Goal: Communication & Community: Answer question/provide support

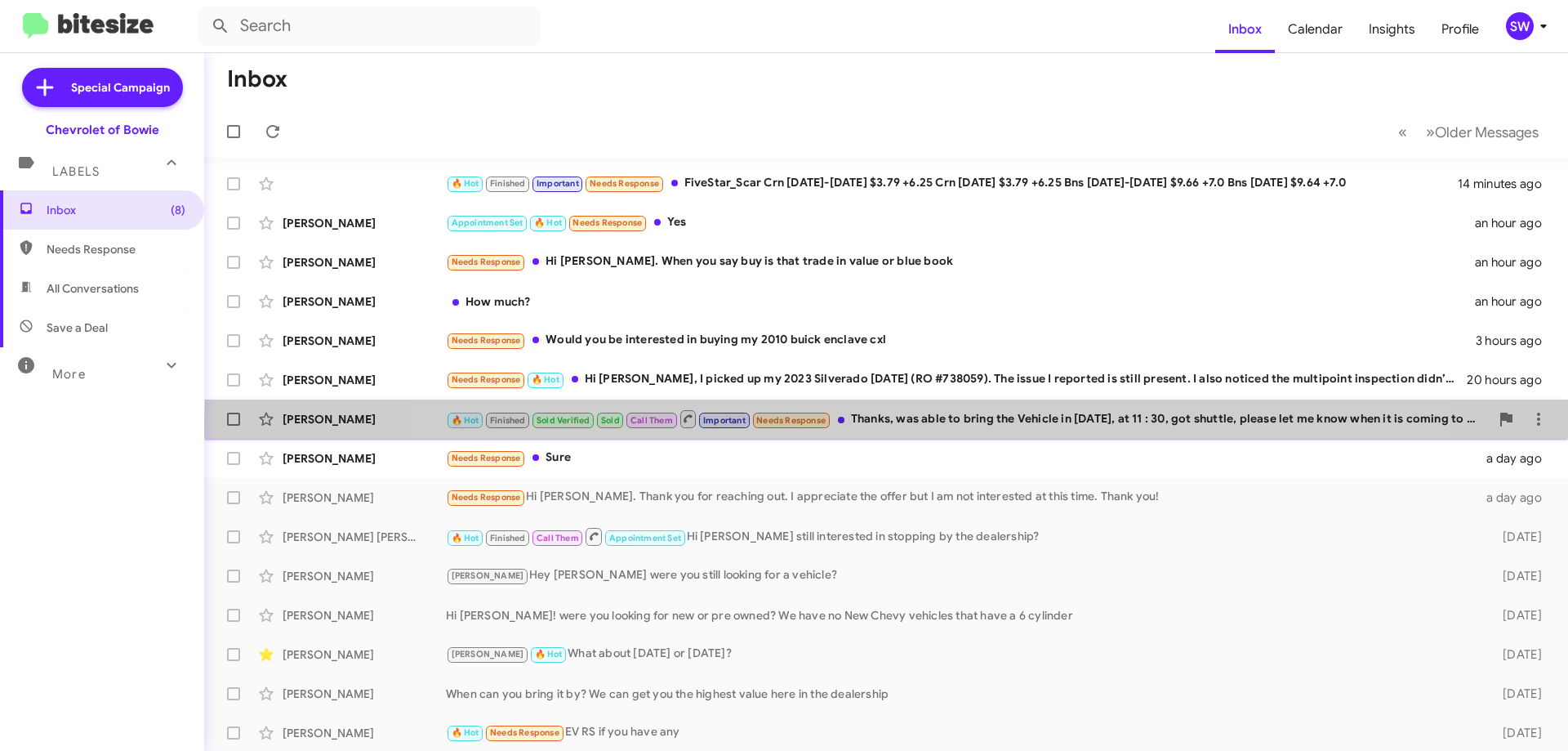
click at [888, 423] on div "🔥 Hot Finished Sold Verified Sold Call Them Important Needs Response Thanks, wa…" at bounding box center [968, 419] width 1044 height 21
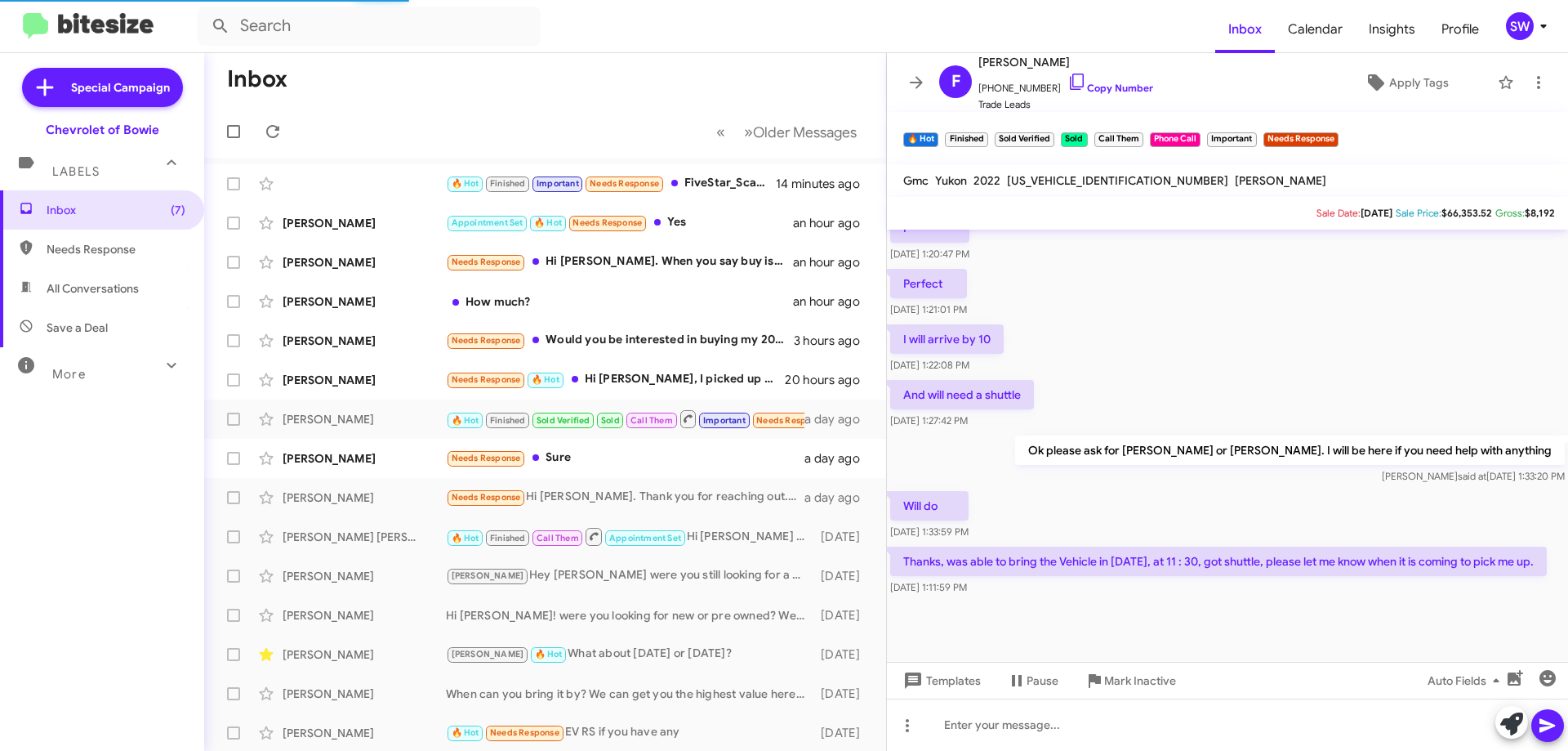
scroll to position [794, 0]
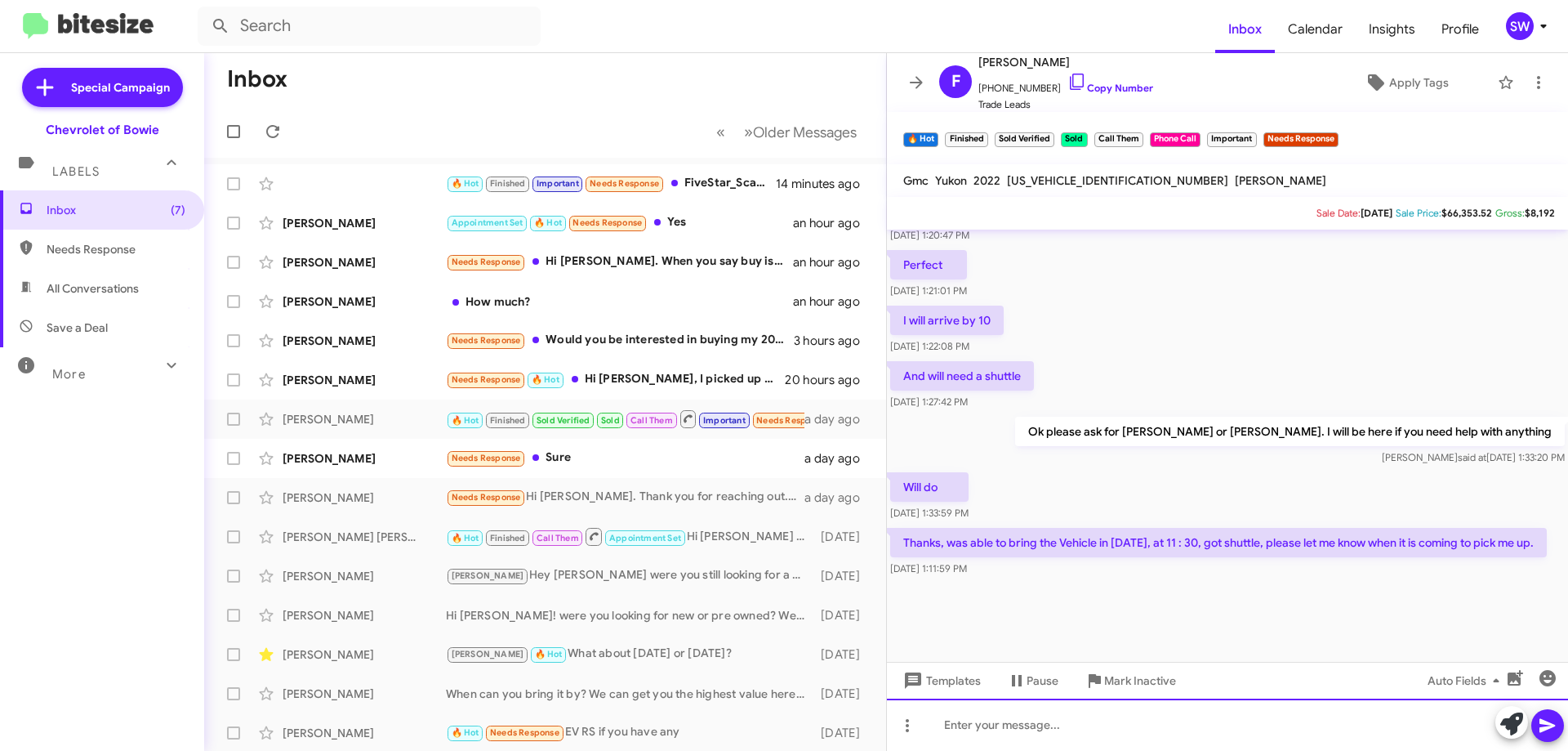
click at [1018, 725] on div at bounding box center [1227, 725] width 681 height 52
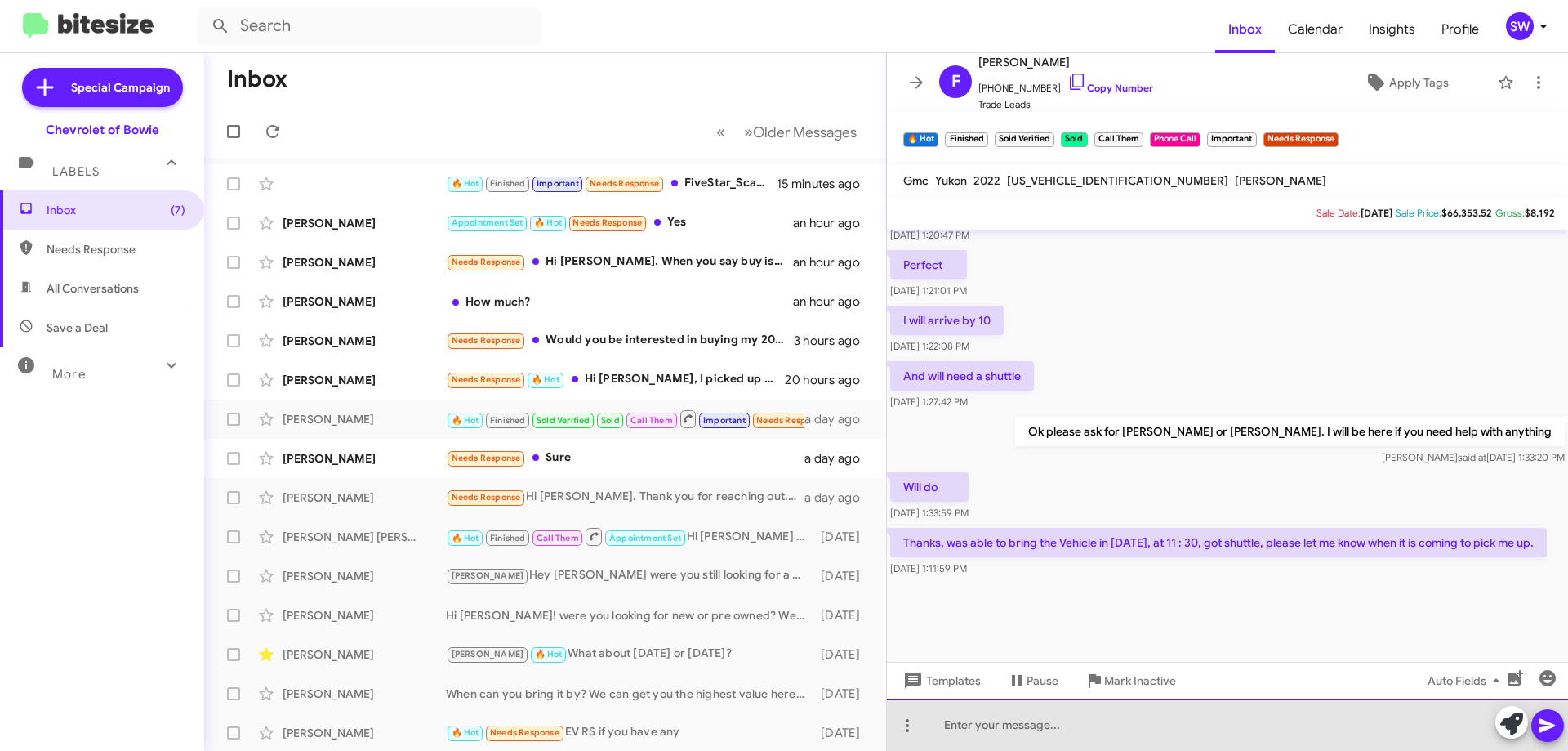
click at [1019, 727] on div at bounding box center [1227, 725] width 681 height 52
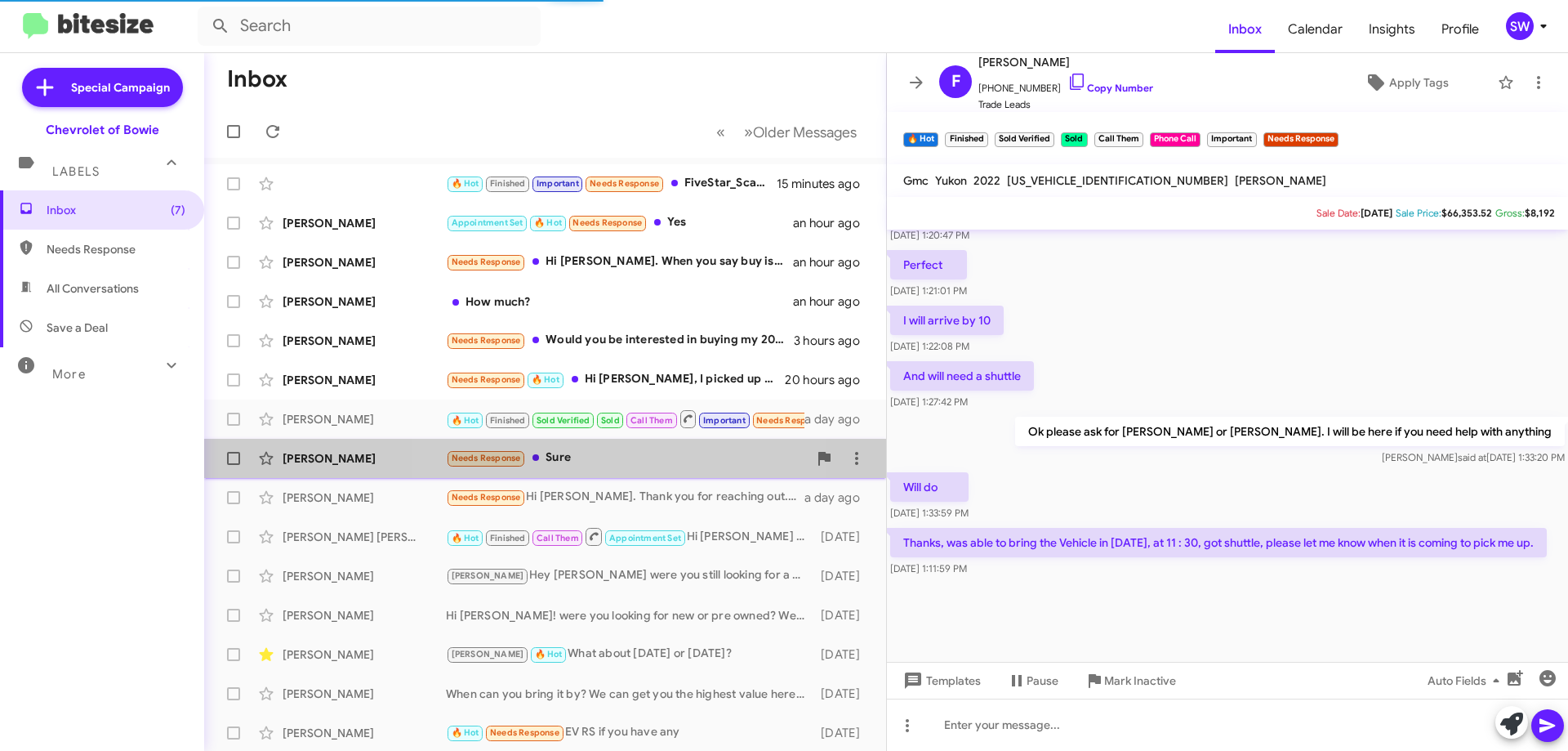
drag, startPoint x: 550, startPoint y: 457, endPoint x: 988, endPoint y: 378, distance: 445.1
click at [550, 457] on div "Needs Response Sure" at bounding box center [627, 458] width 362 height 19
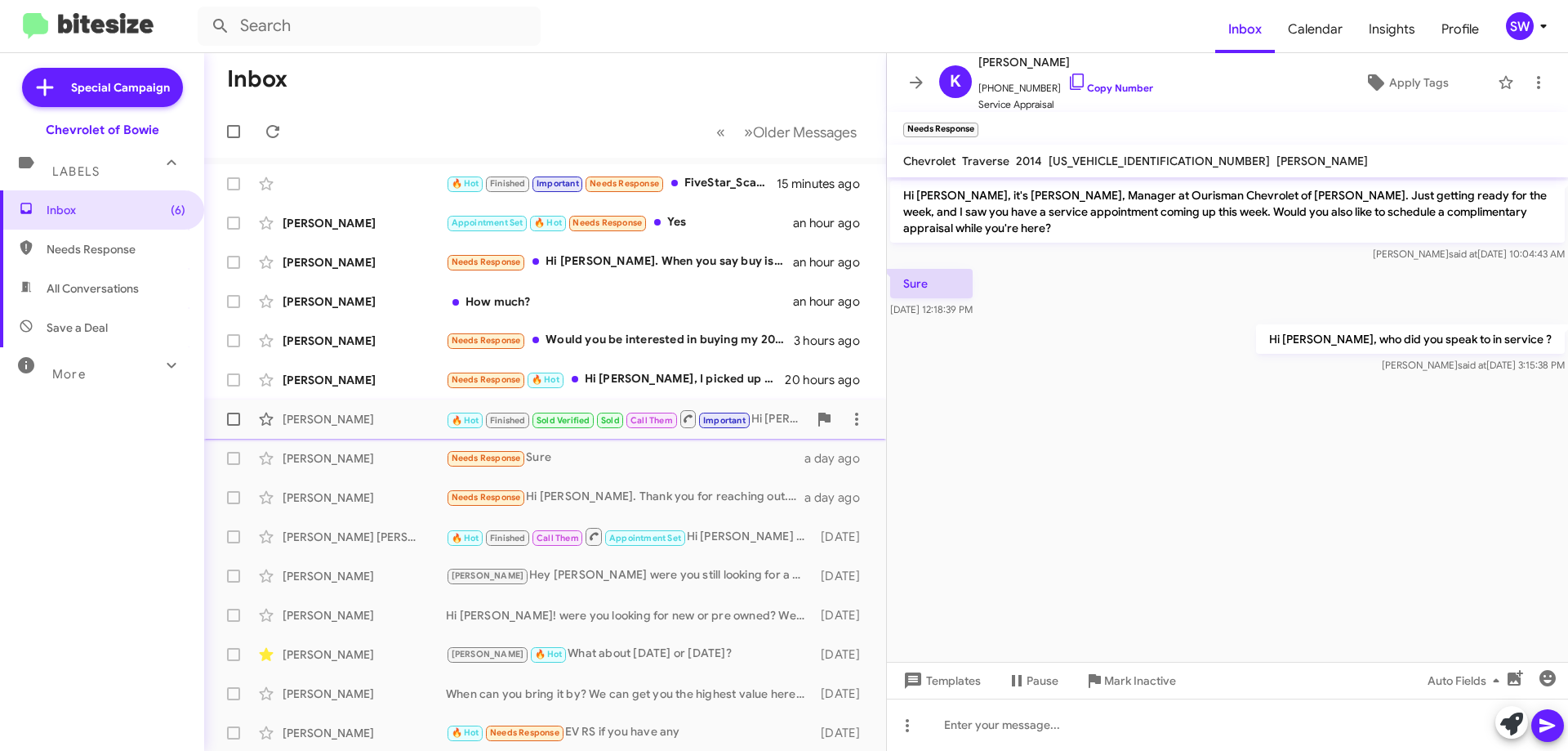
click at [764, 419] on div "🔥 Hot Finished Sold Verified Sold Call Them Important Hi Sir, who did you speak…" at bounding box center [627, 419] width 362 height 21
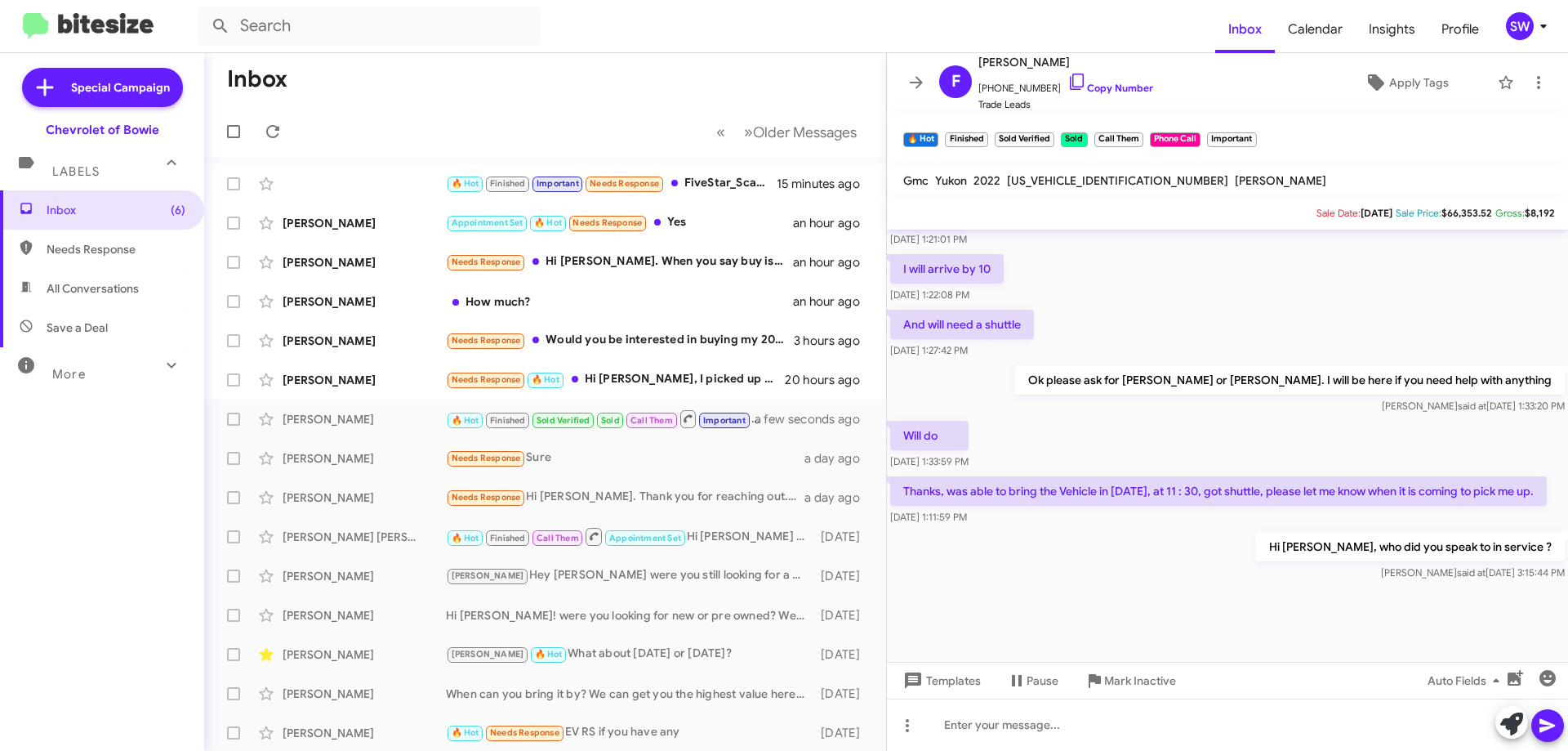
scroll to position [777, 0]
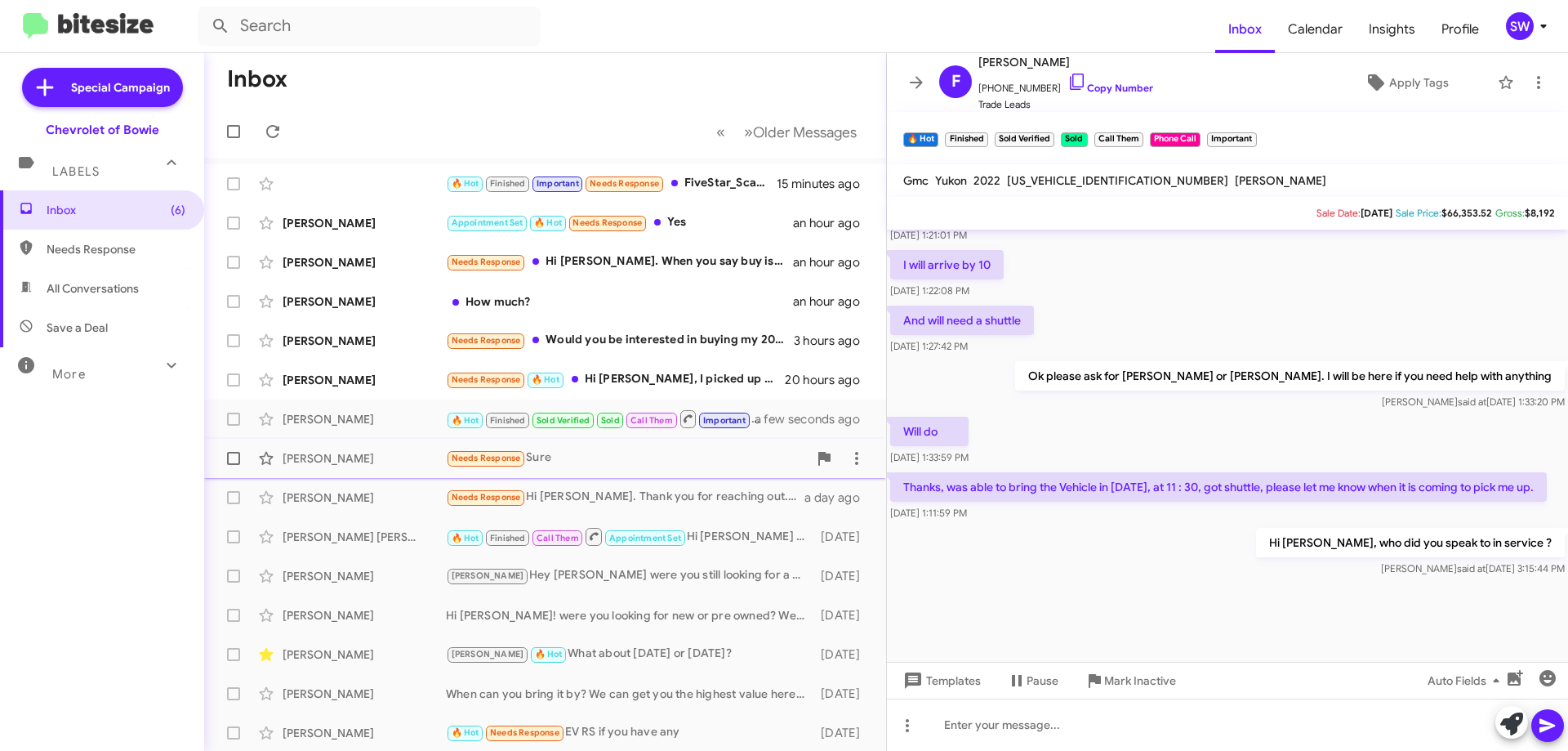
click at [643, 462] on div "Needs Response Sure" at bounding box center [627, 458] width 362 height 19
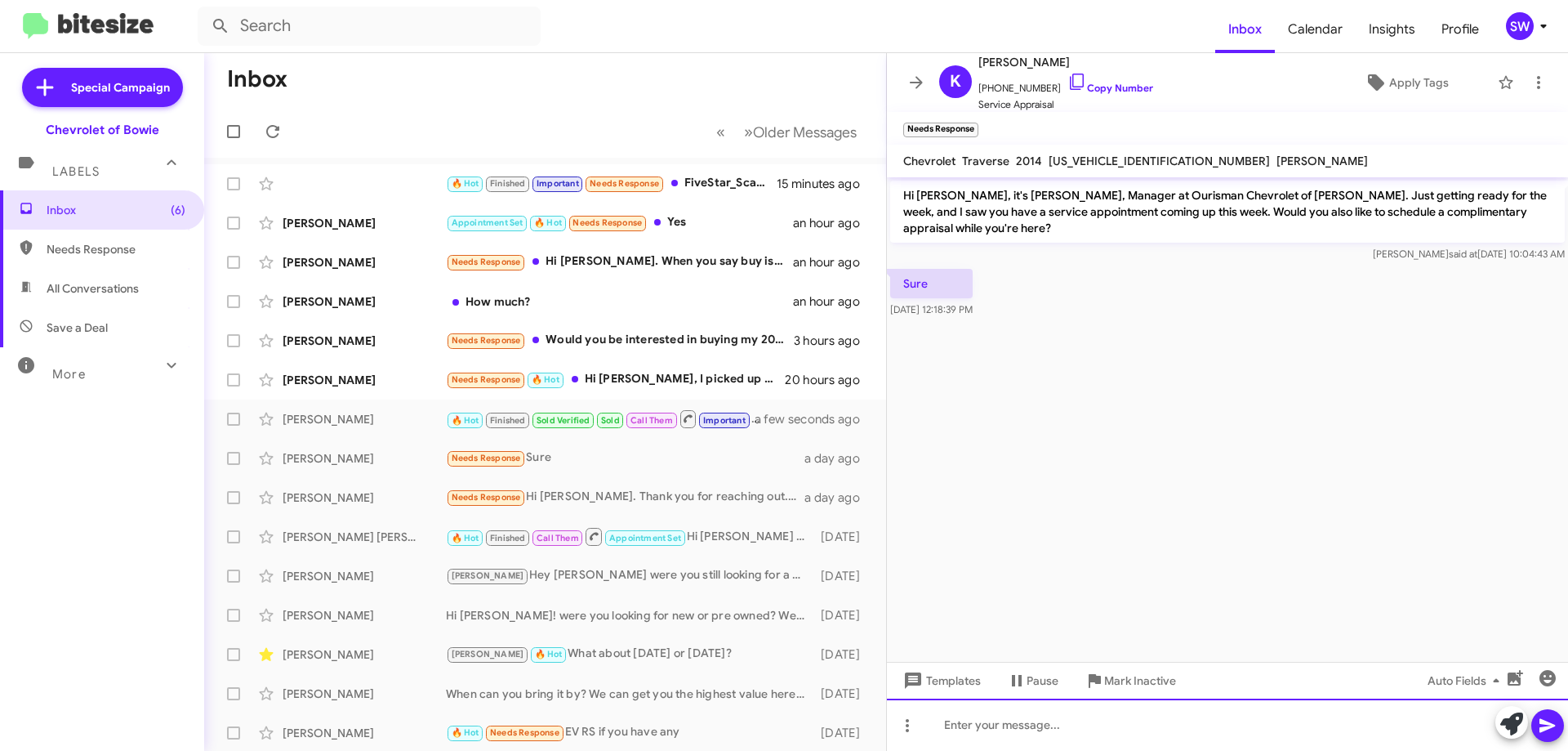
click at [1044, 723] on div at bounding box center [1227, 725] width 681 height 52
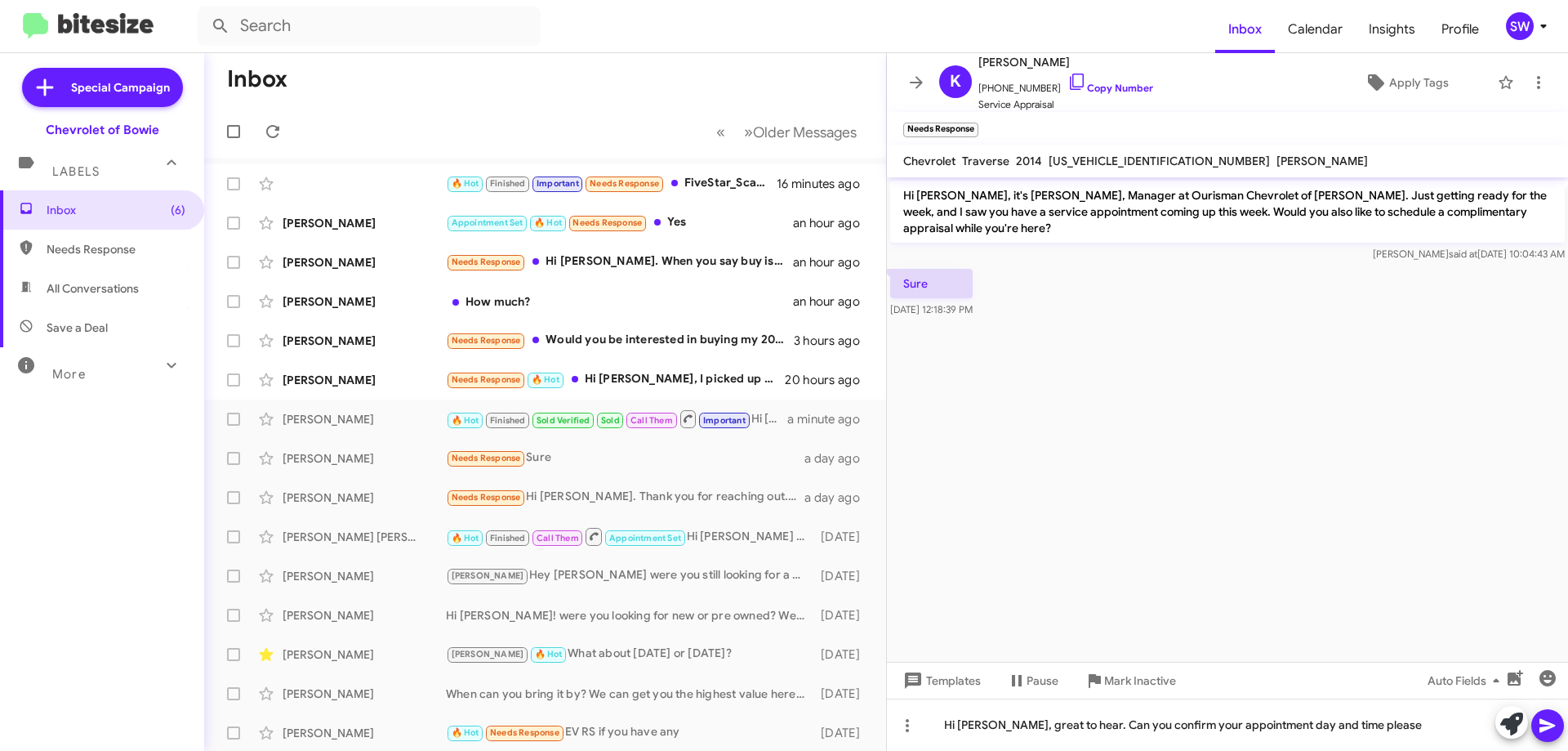
click at [1547, 720] on icon at bounding box center [1548, 726] width 20 height 20
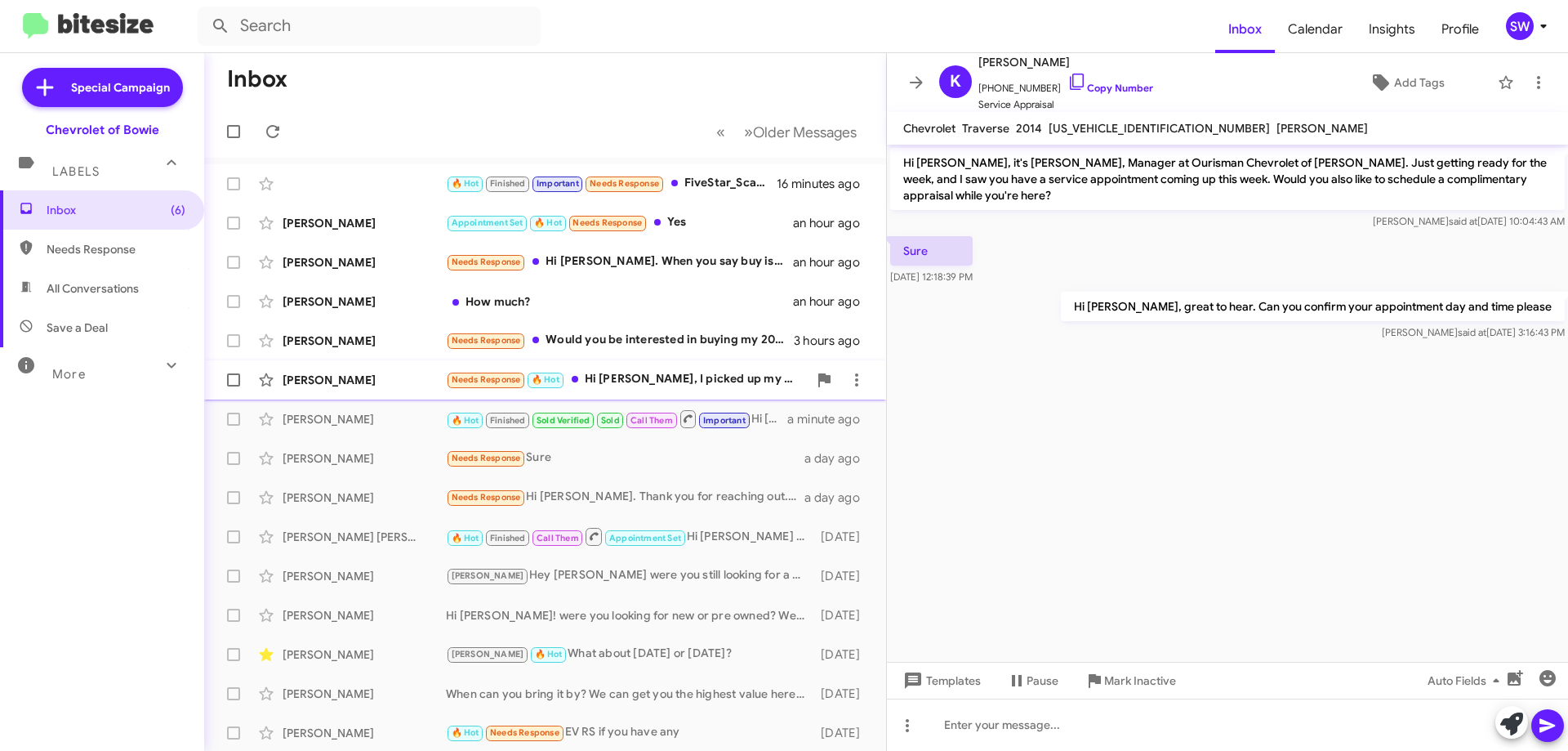
drag, startPoint x: 641, startPoint y: 372, endPoint x: 686, endPoint y: 366, distance: 45.4
click at [643, 372] on div "Needs Response 🔥 Hot Hi Stephanie, I picked up my 2023 Silverado today (RO #738…" at bounding box center [627, 380] width 362 height 19
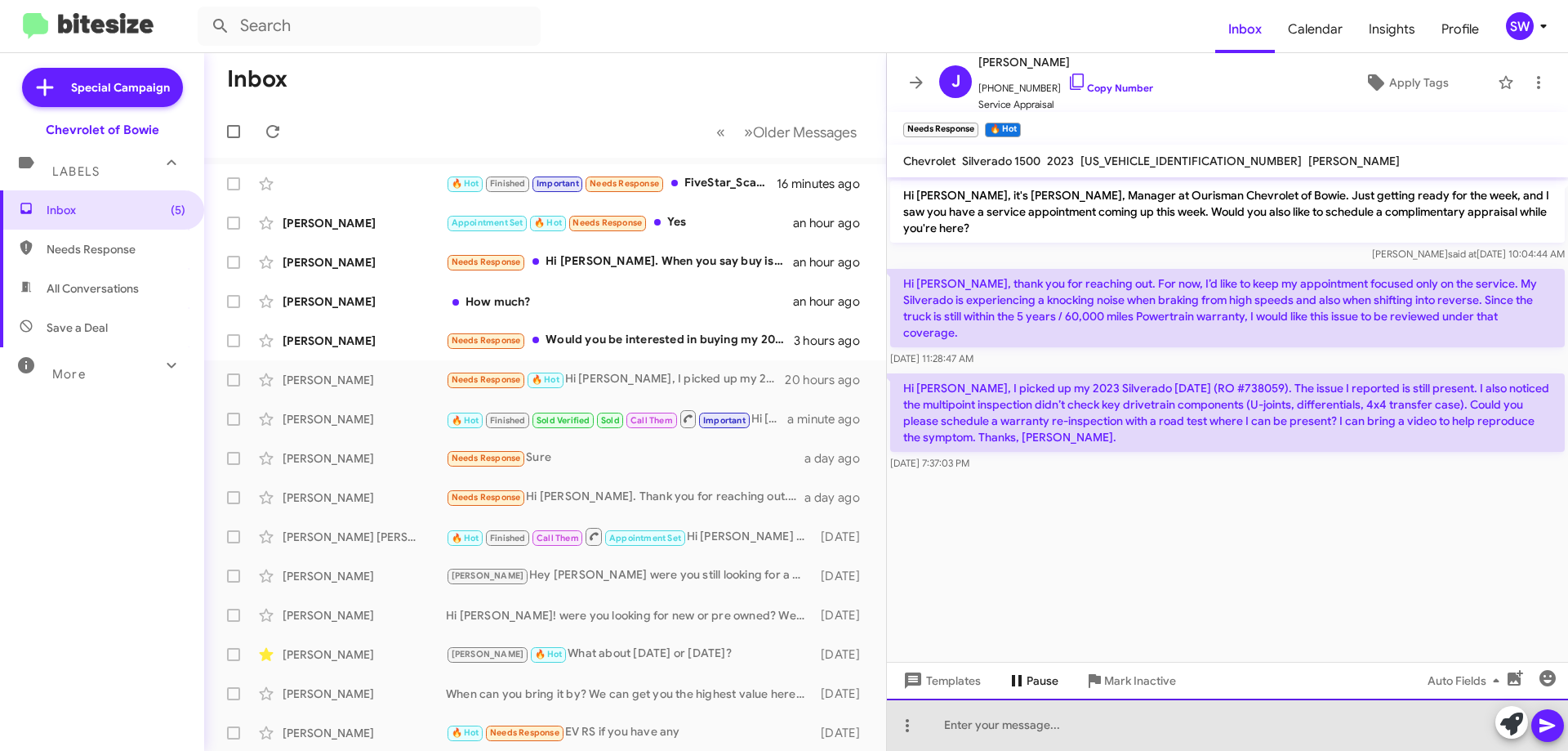
drag, startPoint x: 1059, startPoint y: 723, endPoint x: 1062, endPoint y: 691, distance: 32.1
click at [1060, 717] on div at bounding box center [1227, 725] width 681 height 52
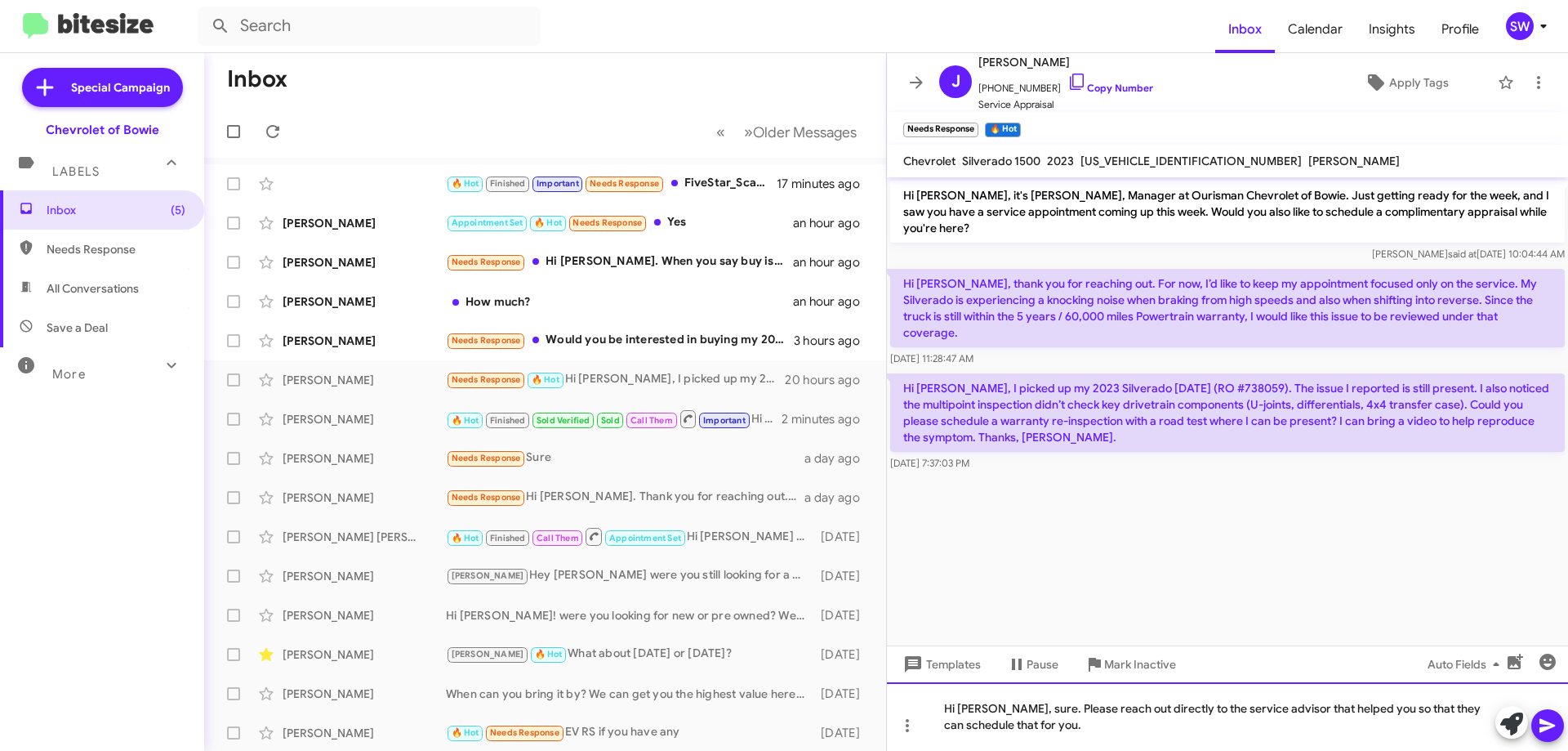
click at [1041, 731] on div "Hi Jose, sure. Please reach out directly to the service advisor that helped you…" at bounding box center [1227, 716] width 681 height 69
click at [1094, 725] on div "Hi Jose, sure. Please reach out directly to the service advisor that helped you…" at bounding box center [1227, 716] width 681 height 69
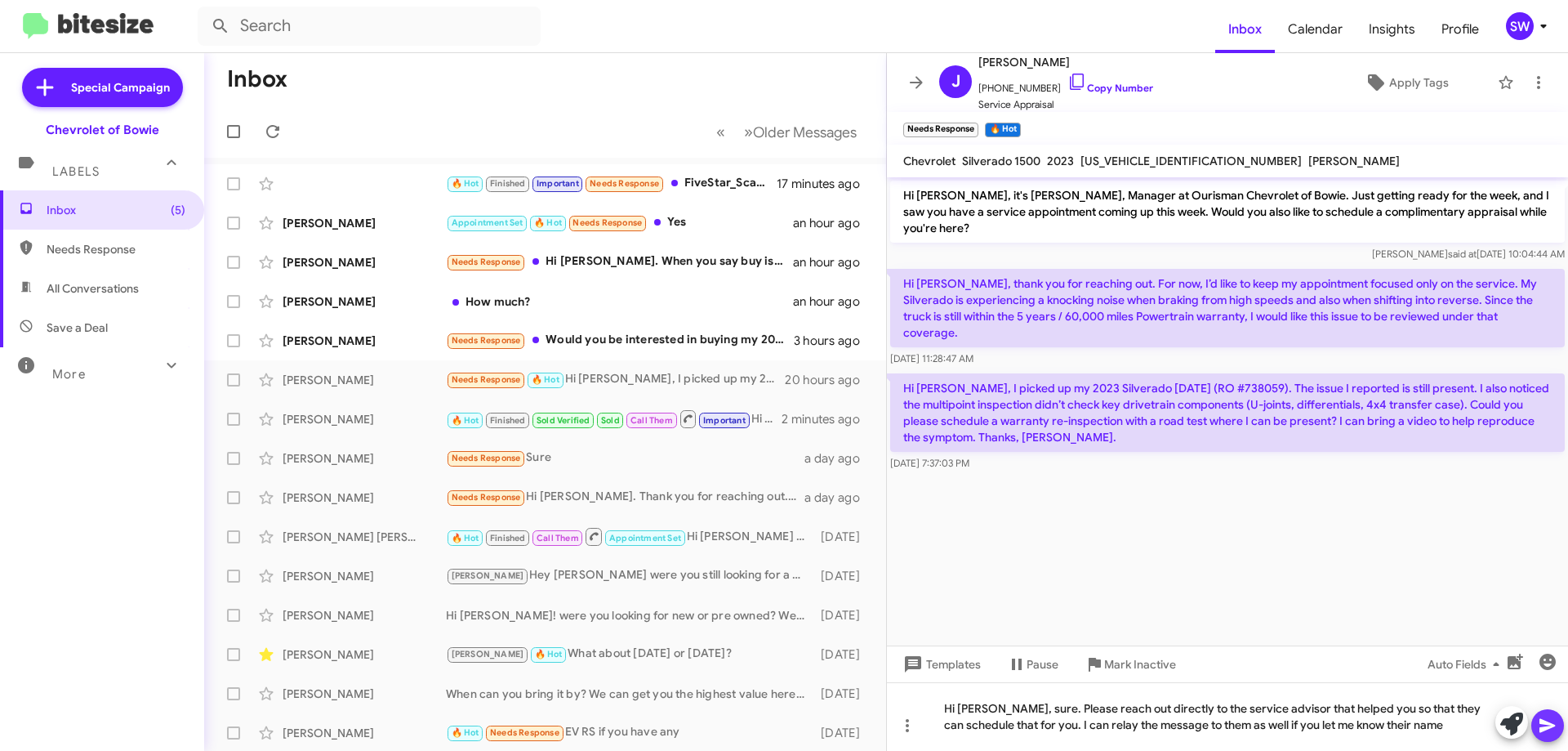
click at [1557, 718] on button at bounding box center [1548, 726] width 33 height 33
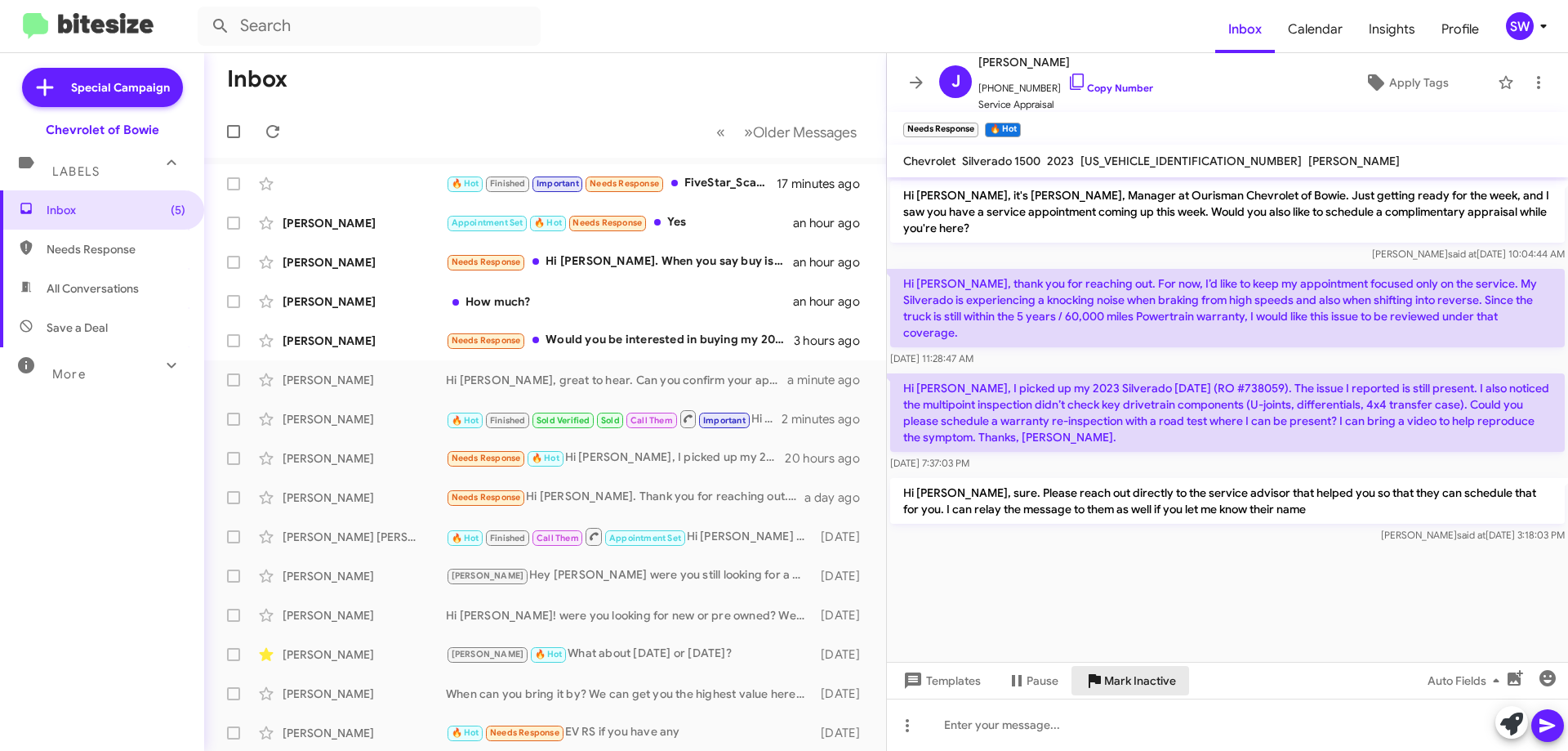
click at [1136, 667] on span "Mark Inactive" at bounding box center [1140, 681] width 72 height 30
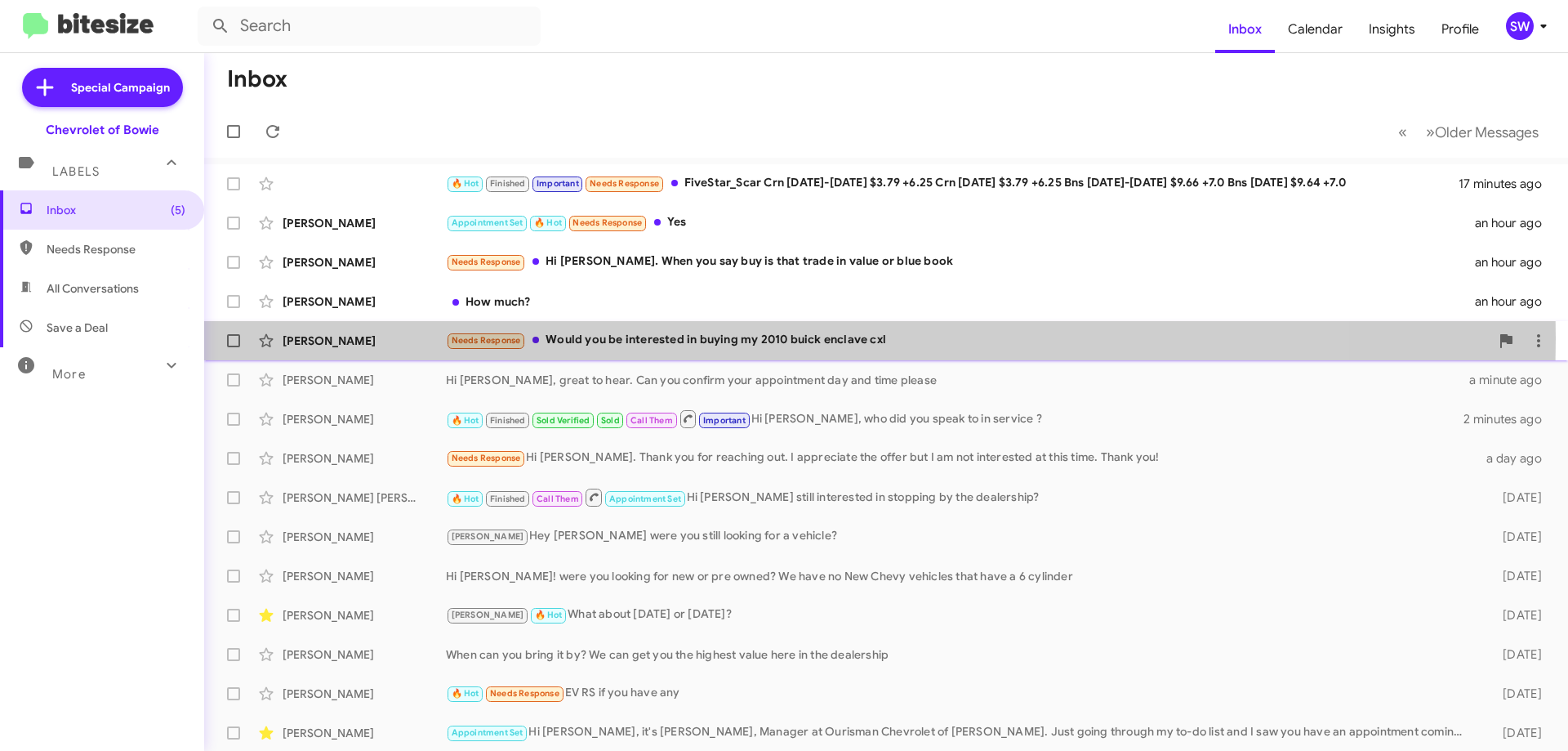
drag, startPoint x: 622, startPoint y: 338, endPoint x: 655, endPoint y: 325, distance: 35.5
click at [626, 337] on div "Needs Response Would you be interested in buying my 2010 buick enclave cxl" at bounding box center [968, 340] width 1044 height 19
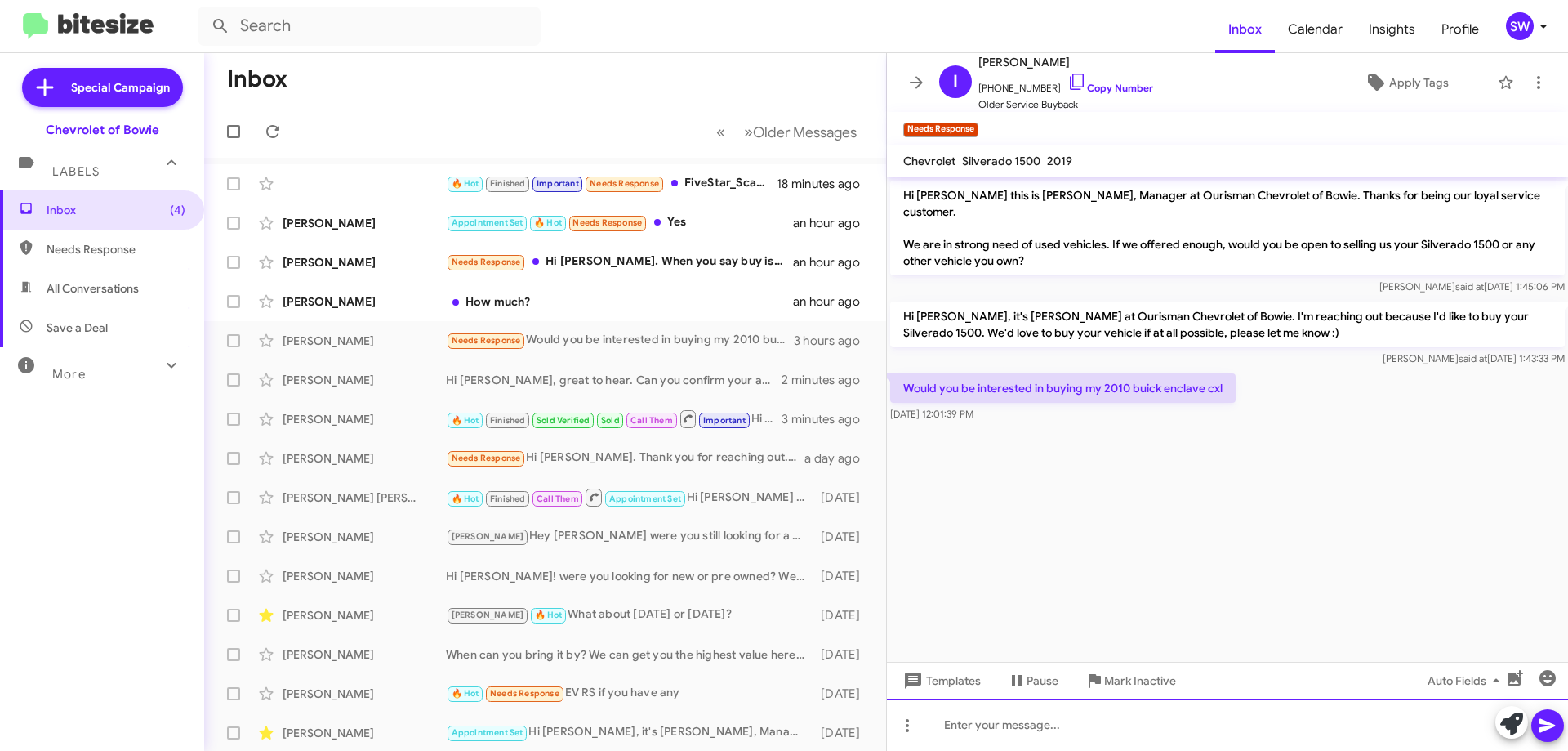
click at [974, 727] on div at bounding box center [1227, 725] width 681 height 52
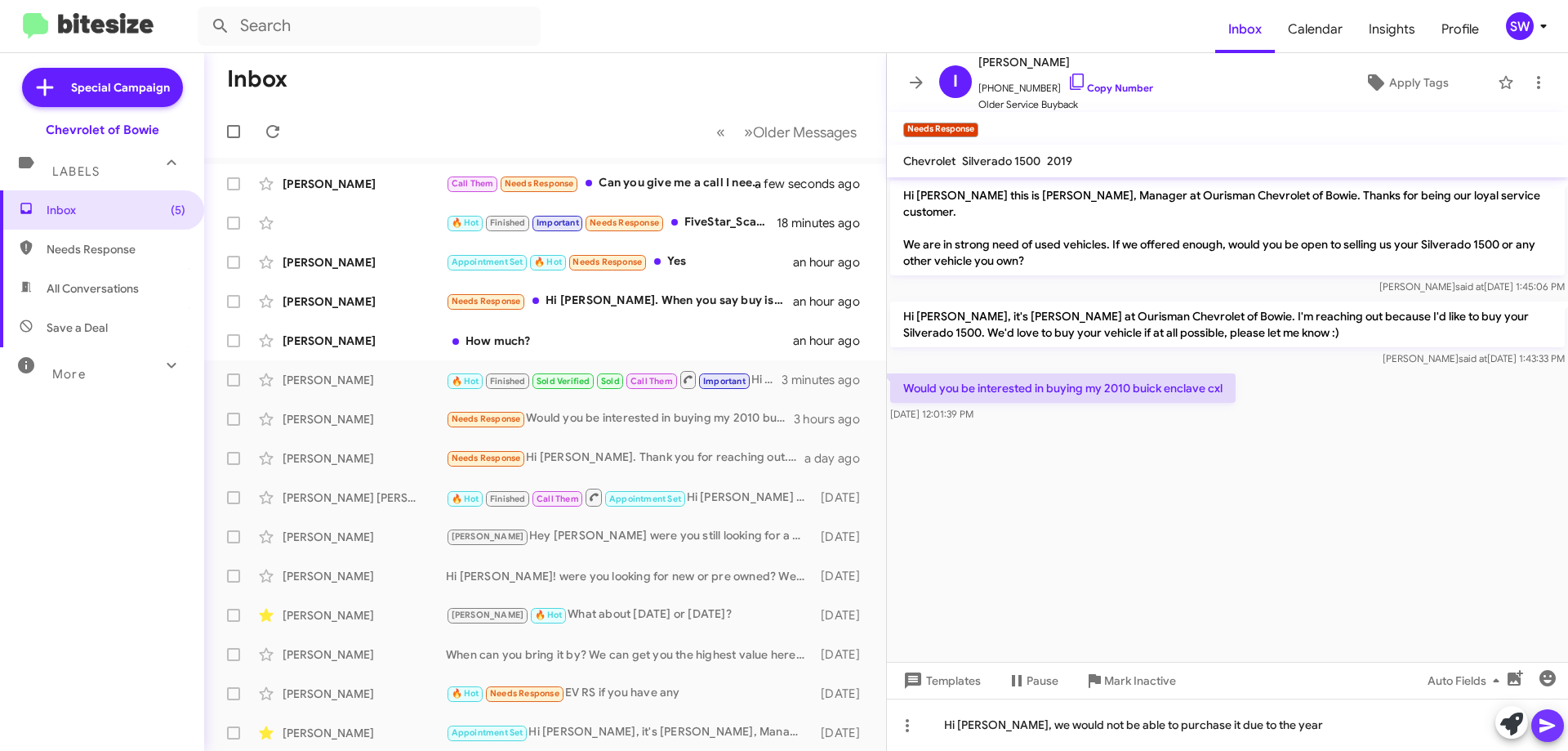
click at [1537, 722] on button at bounding box center [1548, 726] width 33 height 33
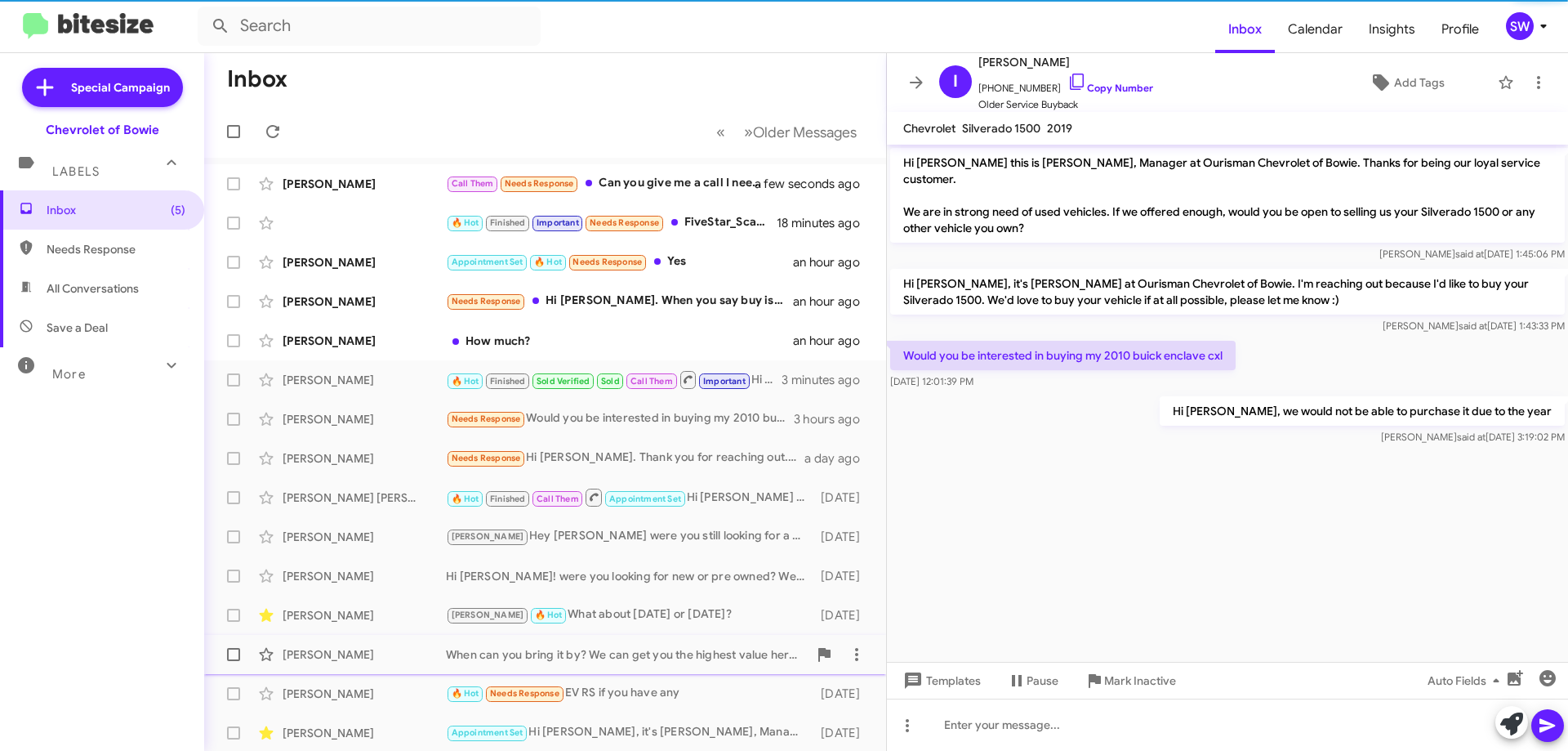
click at [1123, 674] on span "Mark Inactive" at bounding box center [1140, 681] width 72 height 30
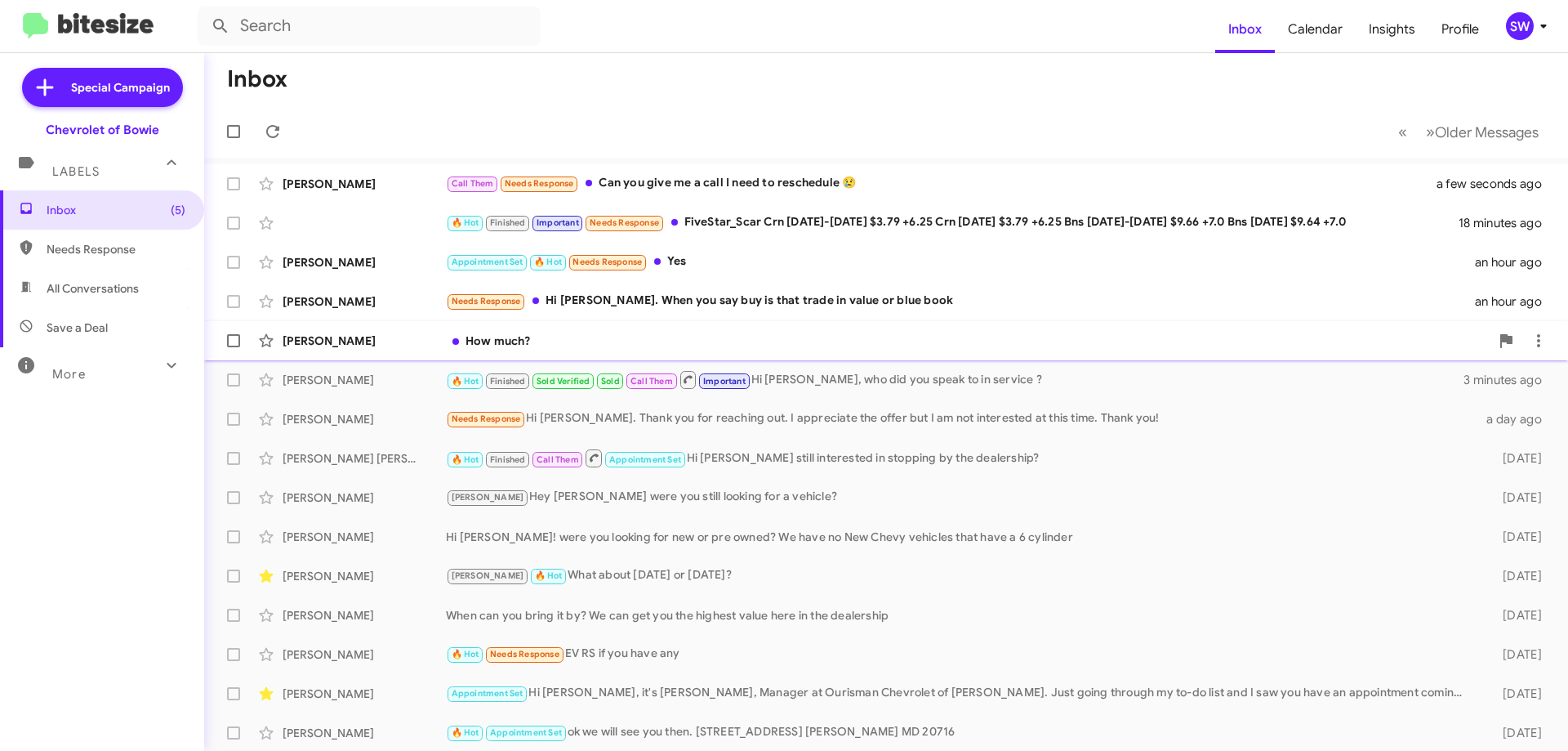
click at [608, 344] on div "How much?" at bounding box center [968, 341] width 1044 height 17
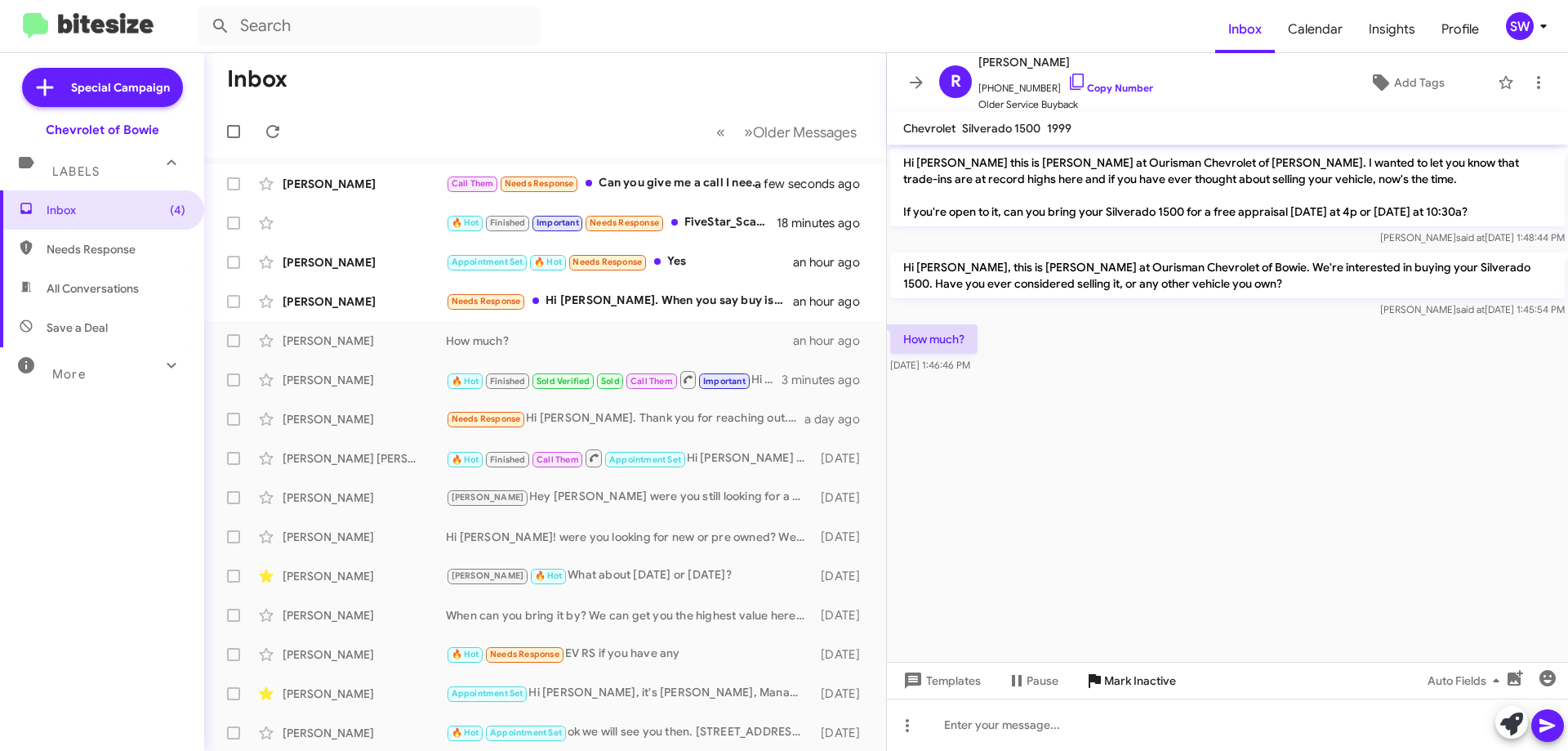
click at [1113, 672] on span "Mark Inactive" at bounding box center [1140, 681] width 72 height 30
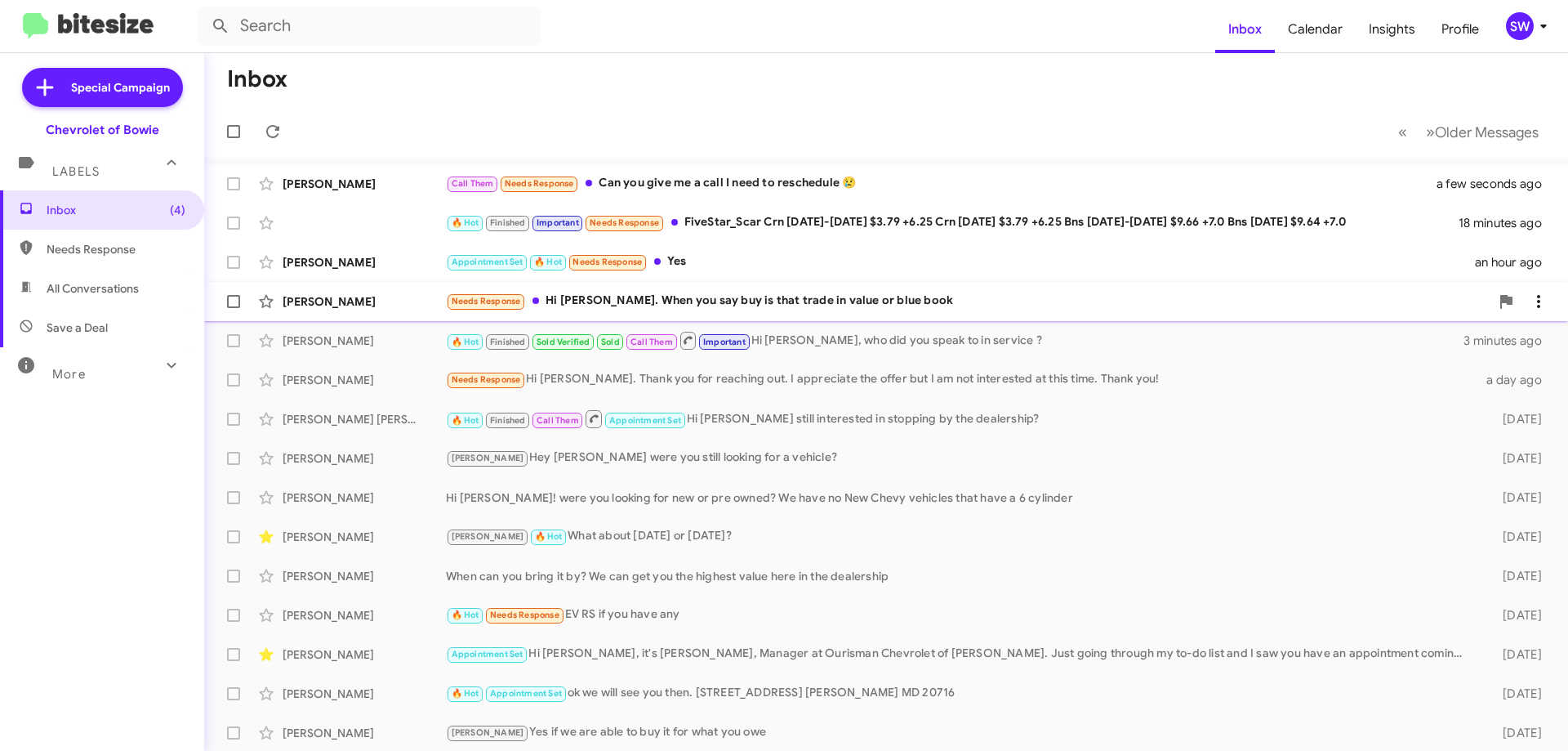
drag, startPoint x: 652, startPoint y: 301, endPoint x: 836, endPoint y: 304, distance: 184.0
click at [657, 298] on div "Needs Response Hi Stephanie. When you say buy is that trade in value or blue bo…" at bounding box center [968, 301] width 1044 height 19
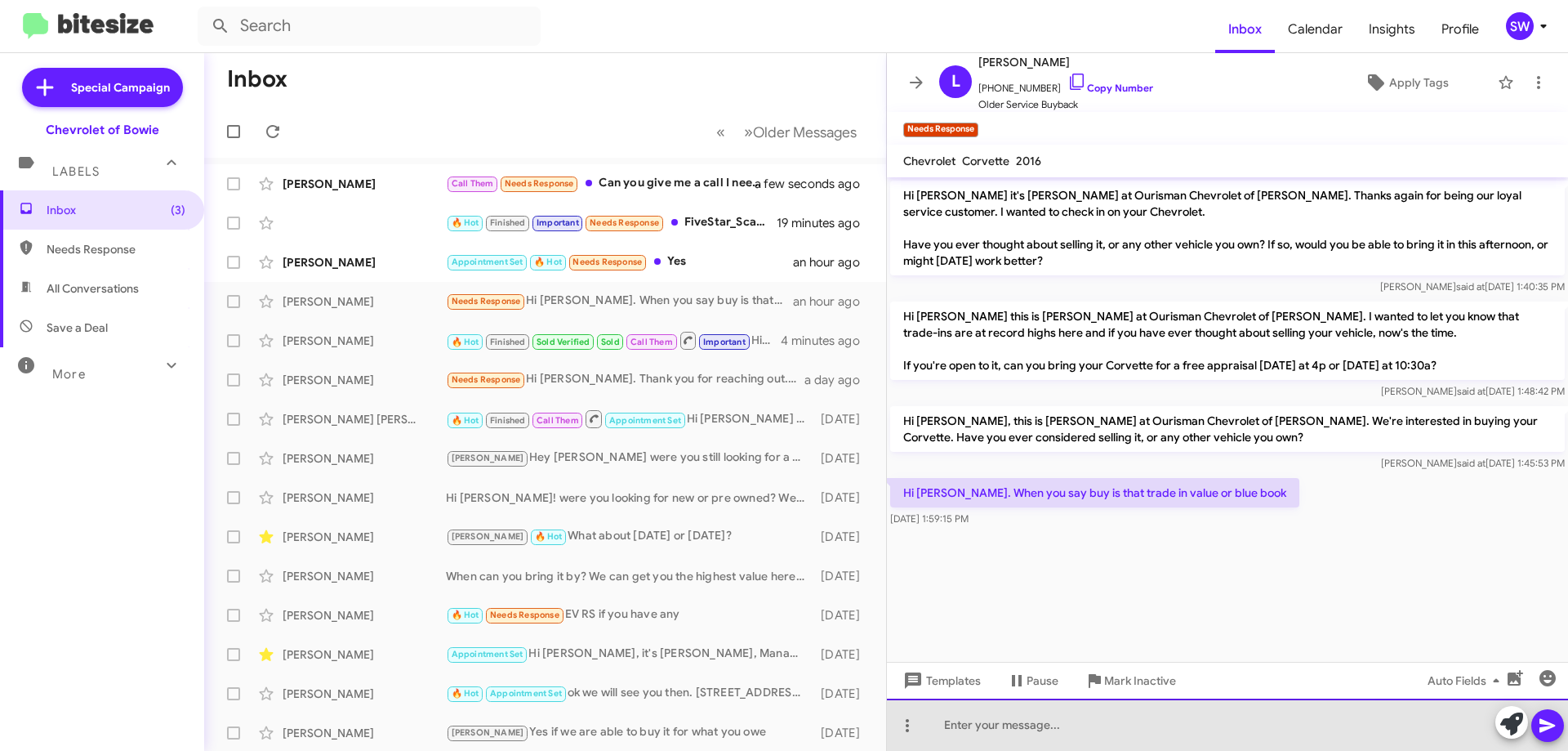
drag, startPoint x: 1057, startPoint y: 723, endPoint x: 1052, endPoint y: 710, distance: 13.9
click at [1057, 722] on div at bounding box center [1227, 725] width 681 height 52
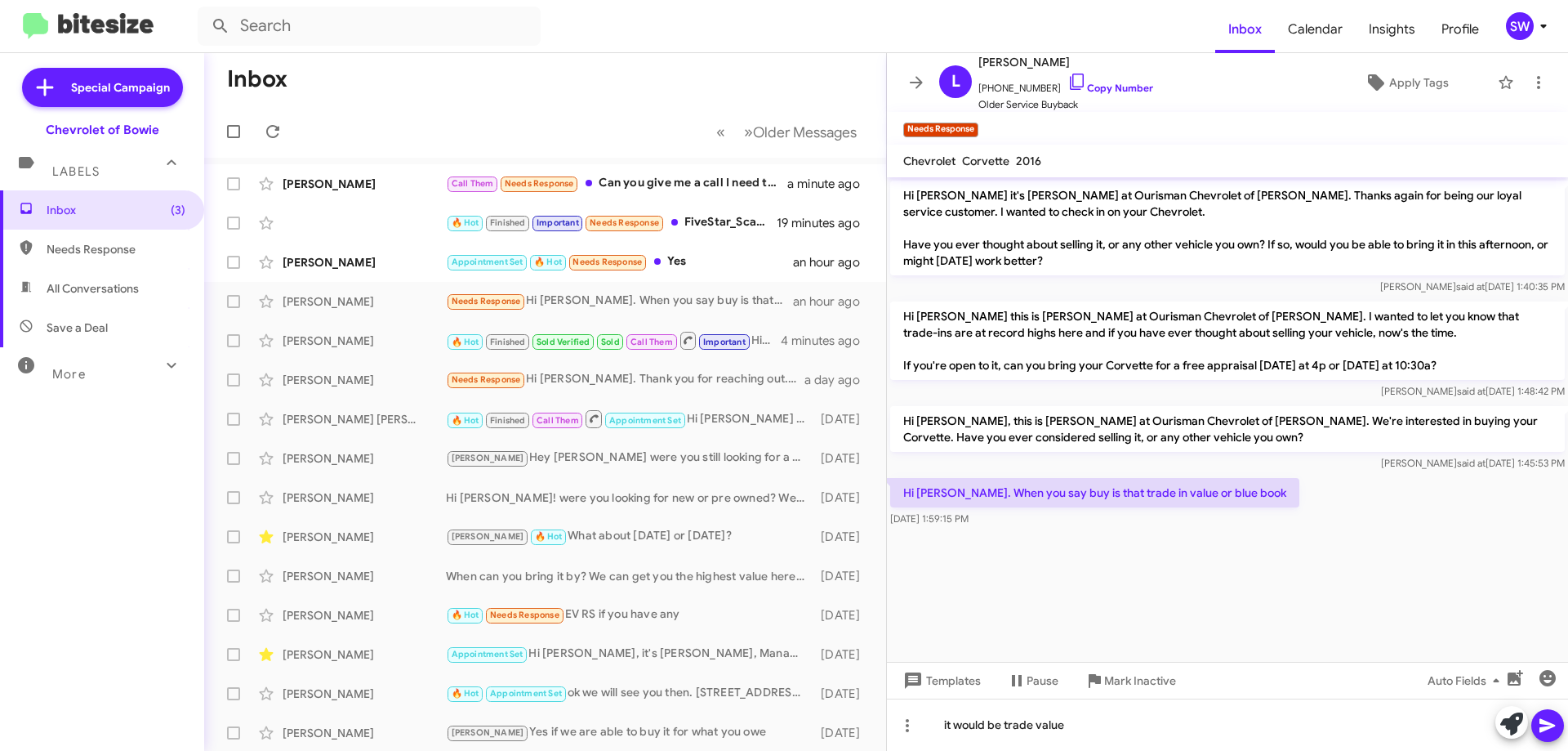
click at [1551, 714] on span at bounding box center [1548, 726] width 20 height 33
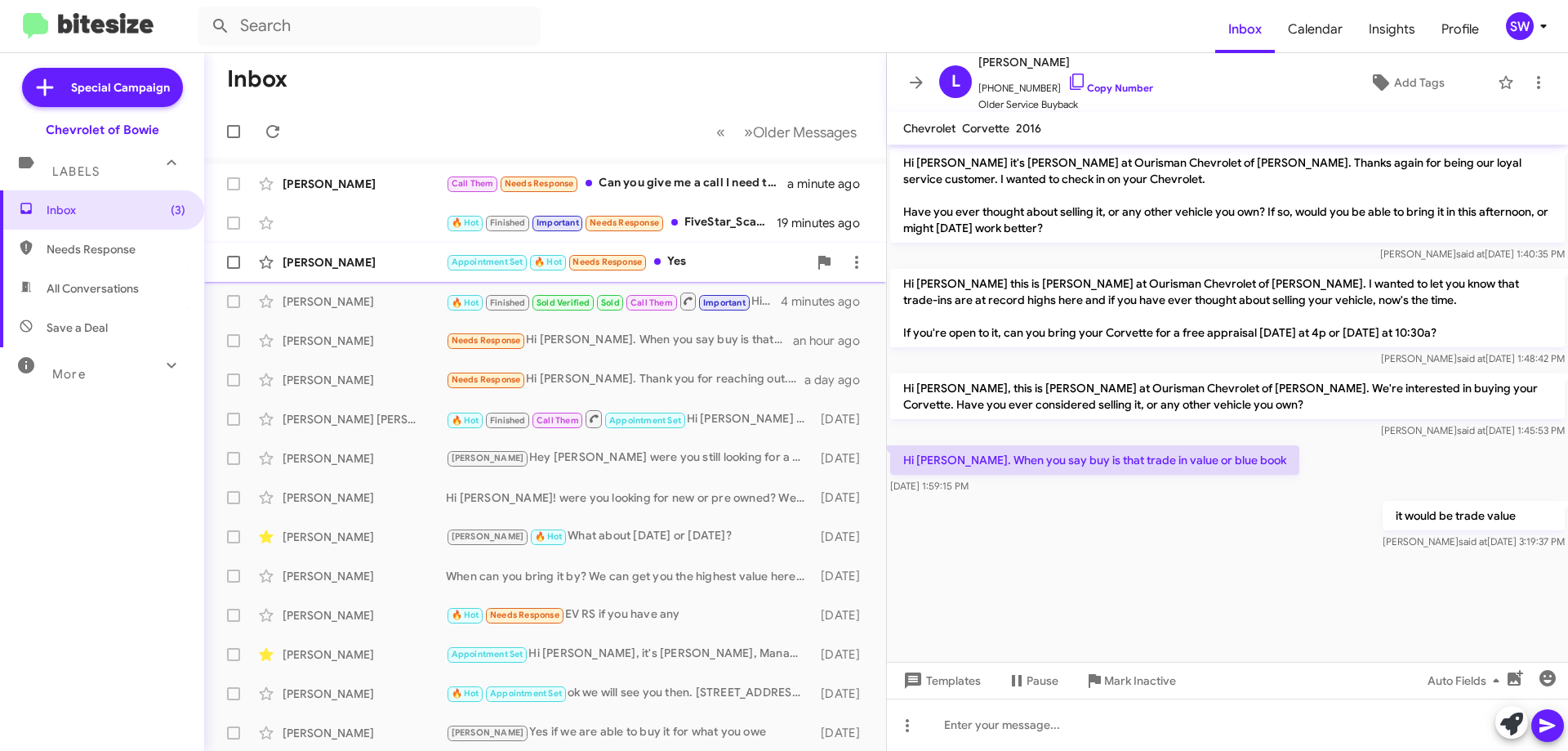
click at [690, 261] on div "Appointment Set 🔥 Hot Needs Response Yes" at bounding box center [627, 261] width 362 height 19
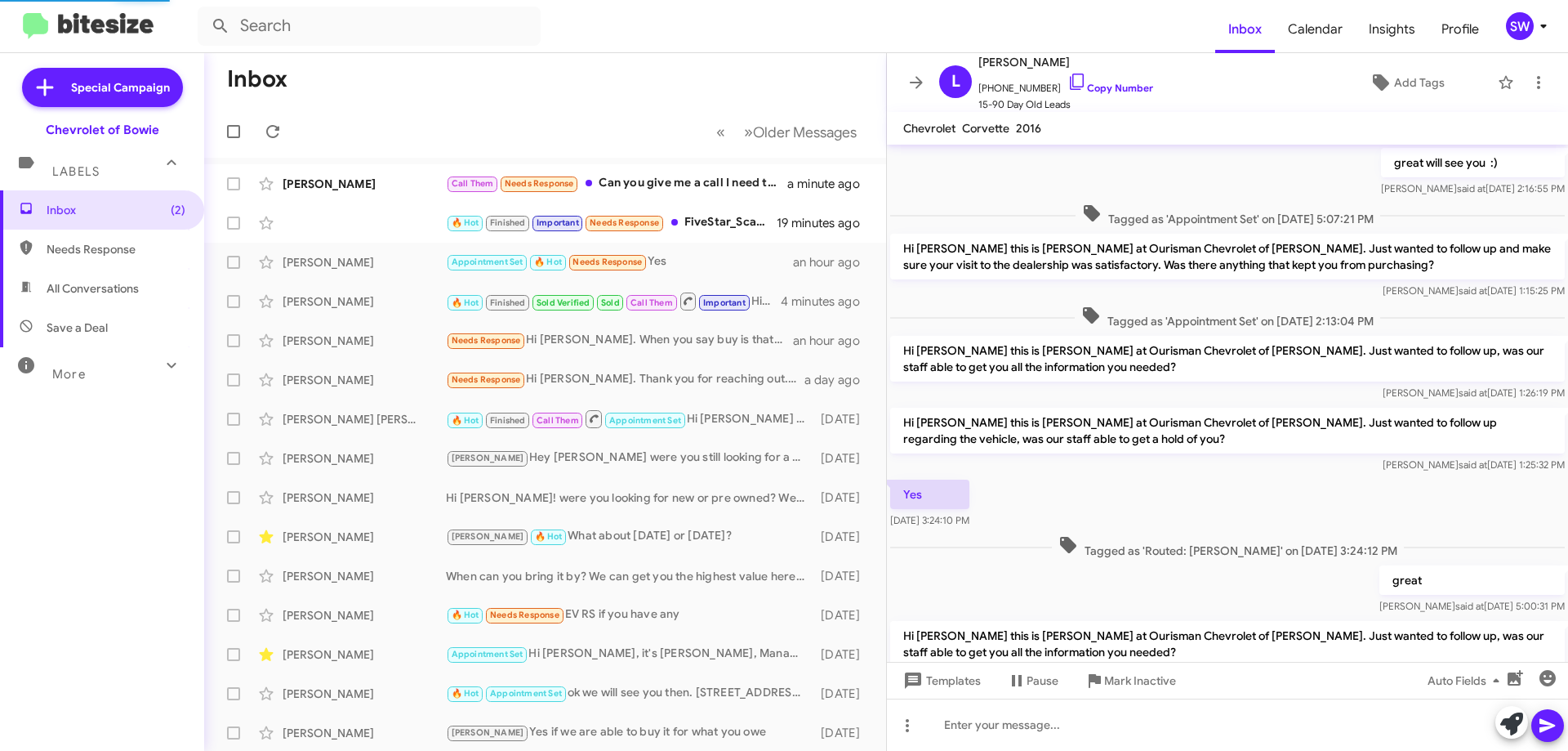
scroll to position [687, 0]
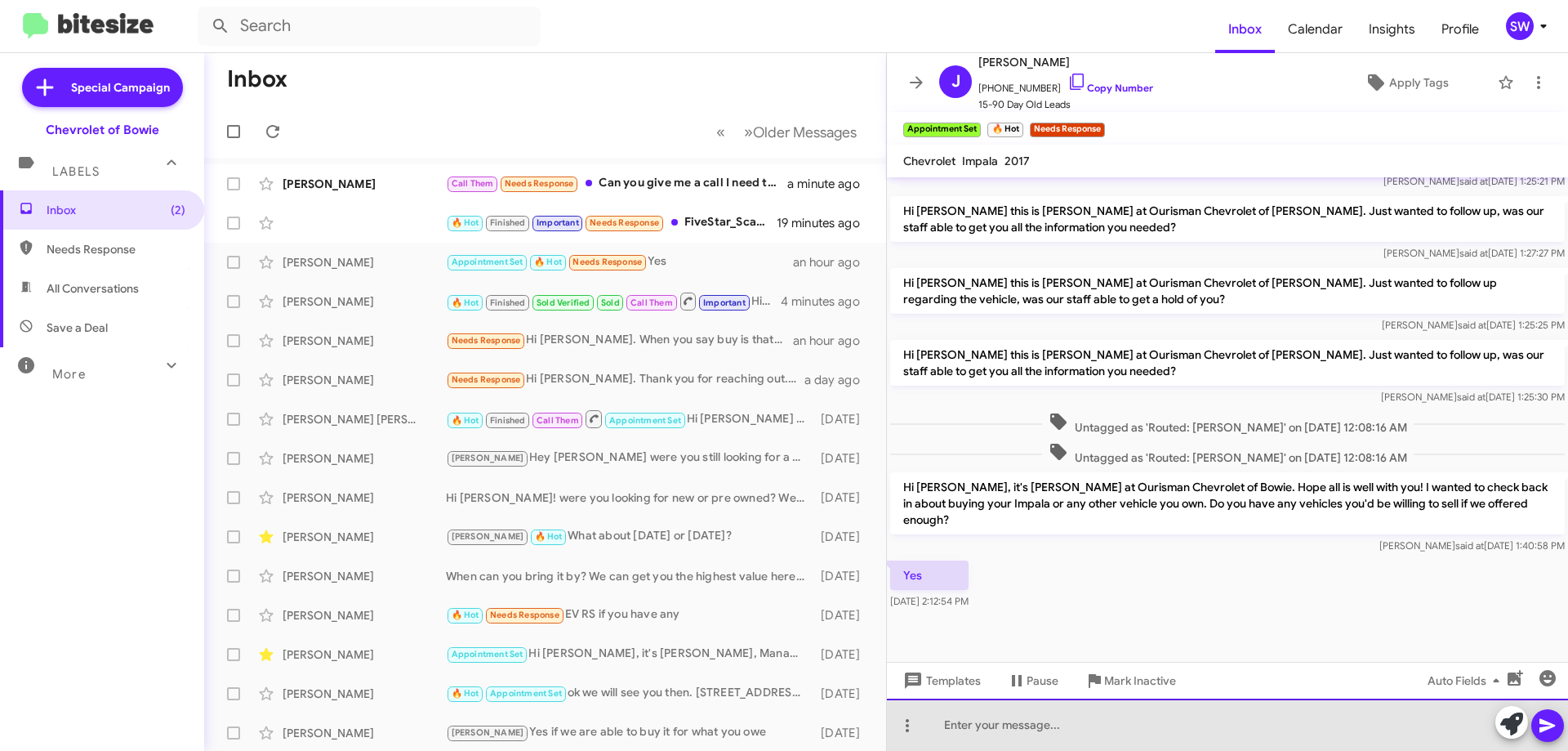
drag, startPoint x: 1040, startPoint y: 730, endPoint x: 1027, endPoint y: 722, distance: 15.3
click at [1040, 729] on div at bounding box center [1227, 725] width 681 height 52
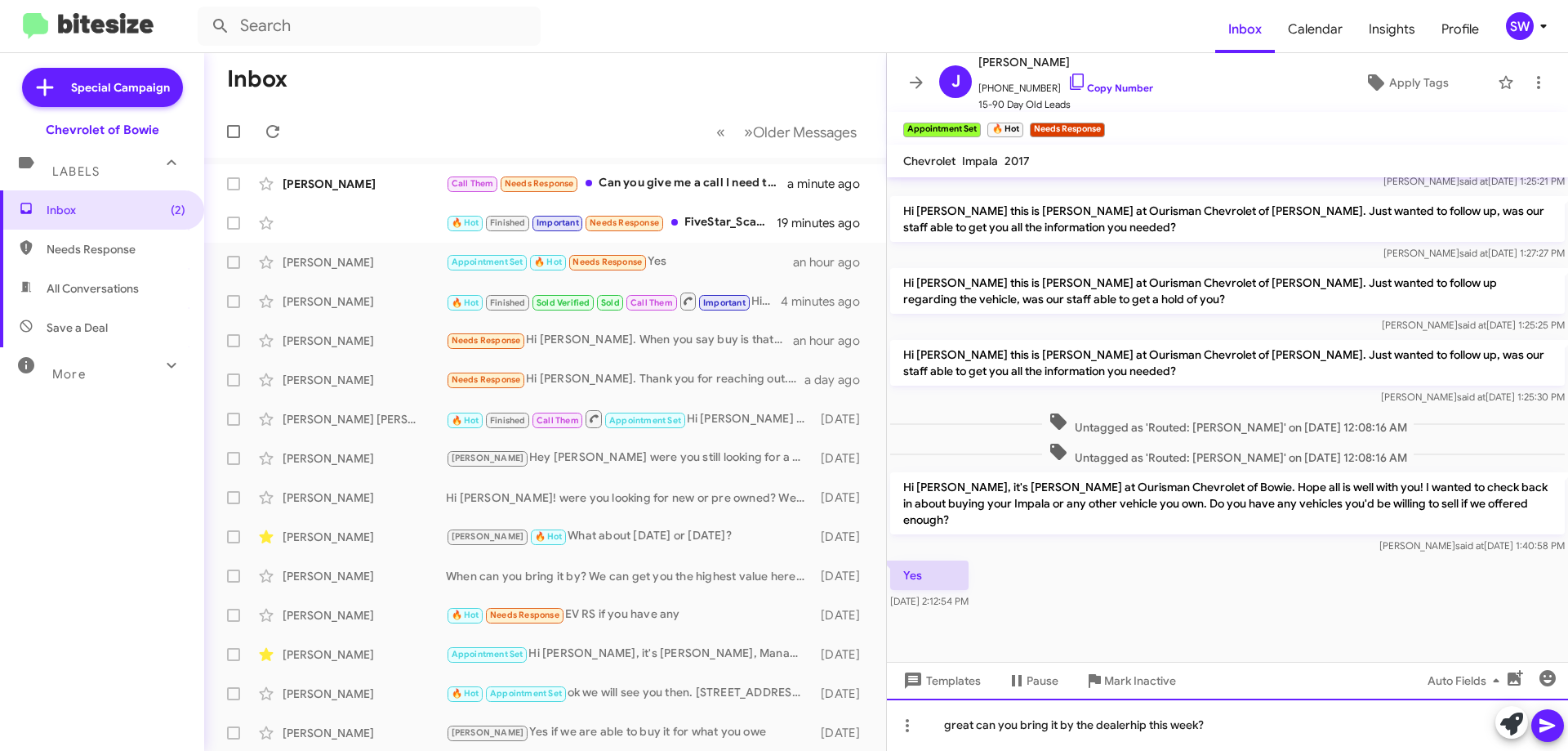
drag, startPoint x: 1148, startPoint y: 723, endPoint x: 1126, endPoint y: 725, distance: 22.1
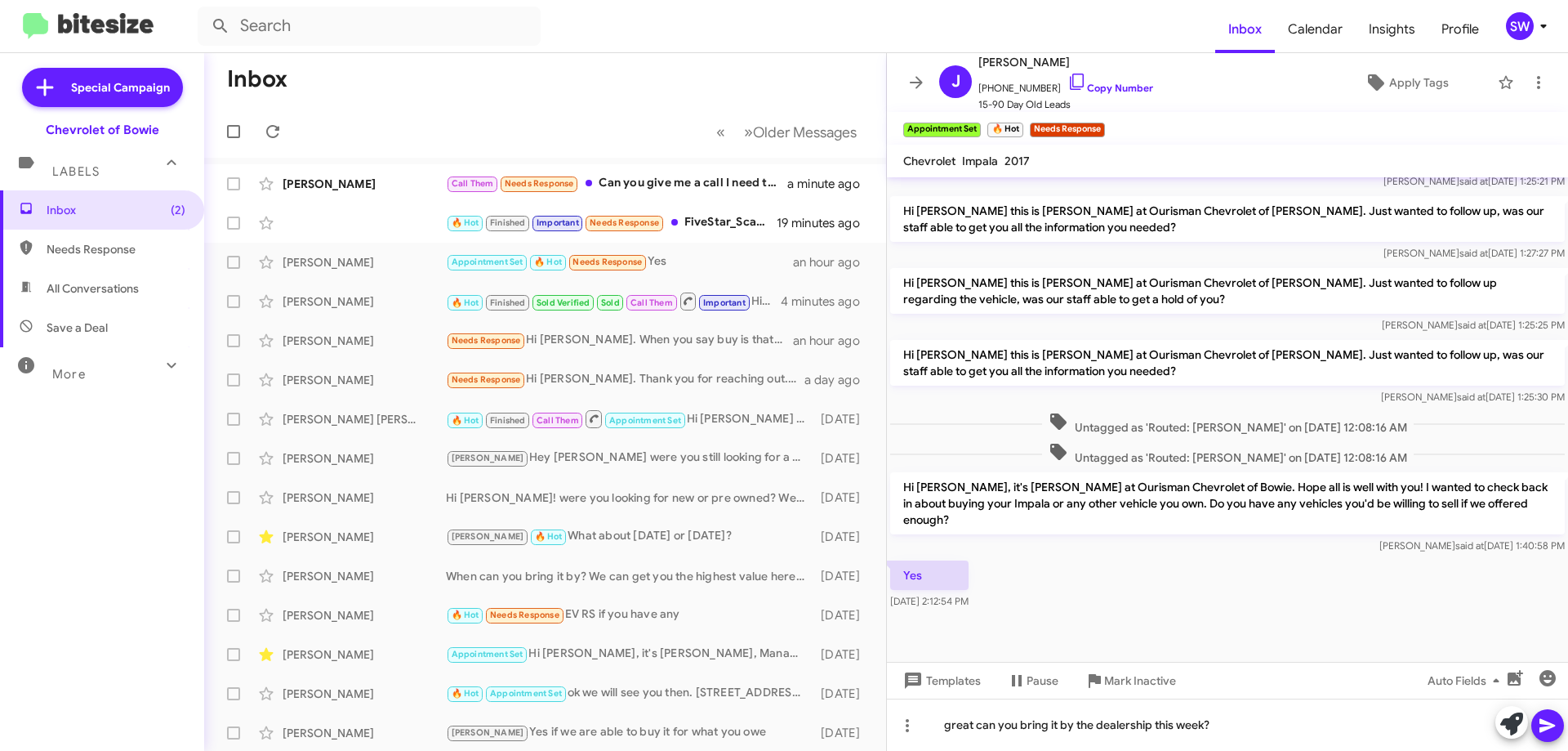
click at [1550, 725] on icon at bounding box center [1547, 726] width 16 height 14
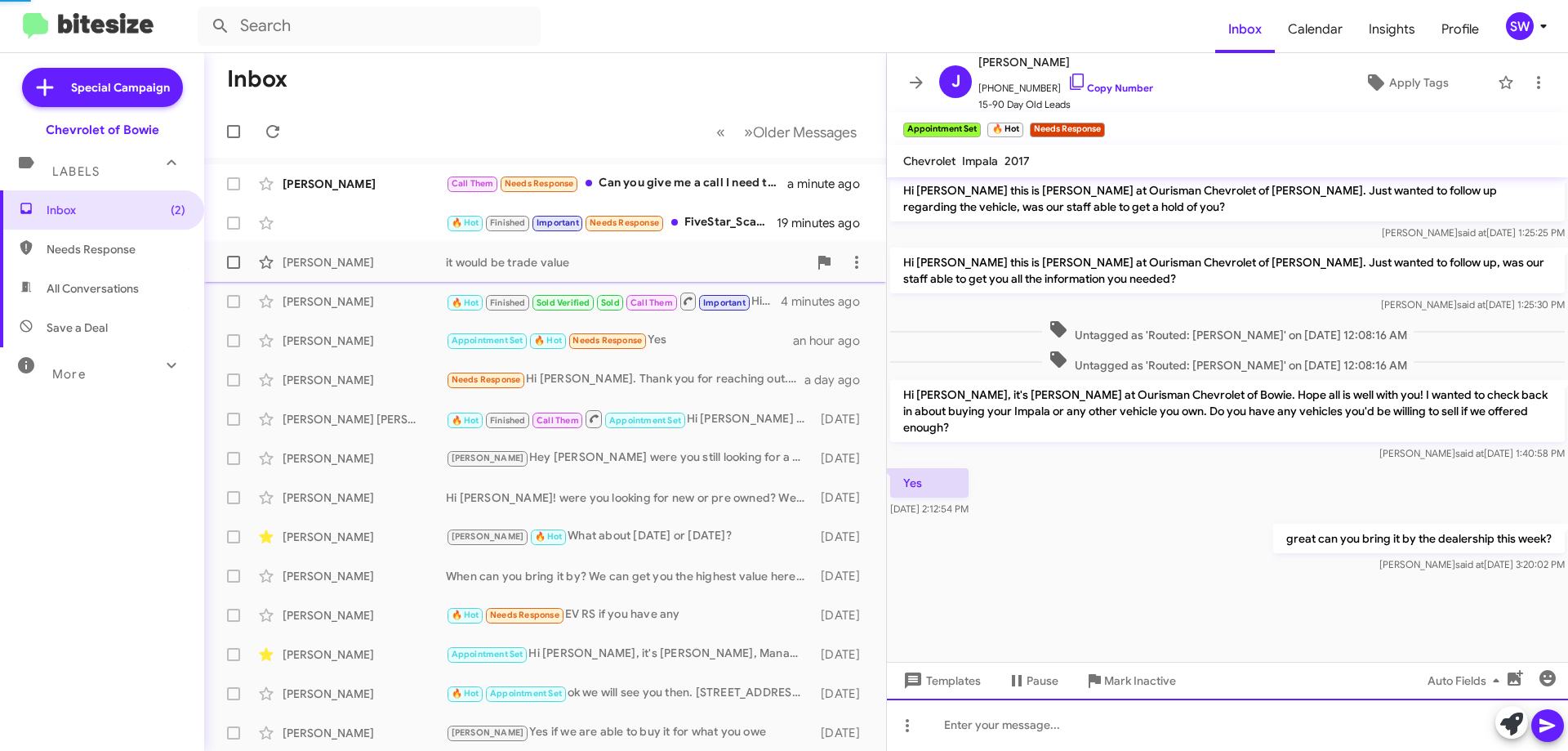
scroll to position [0, 0]
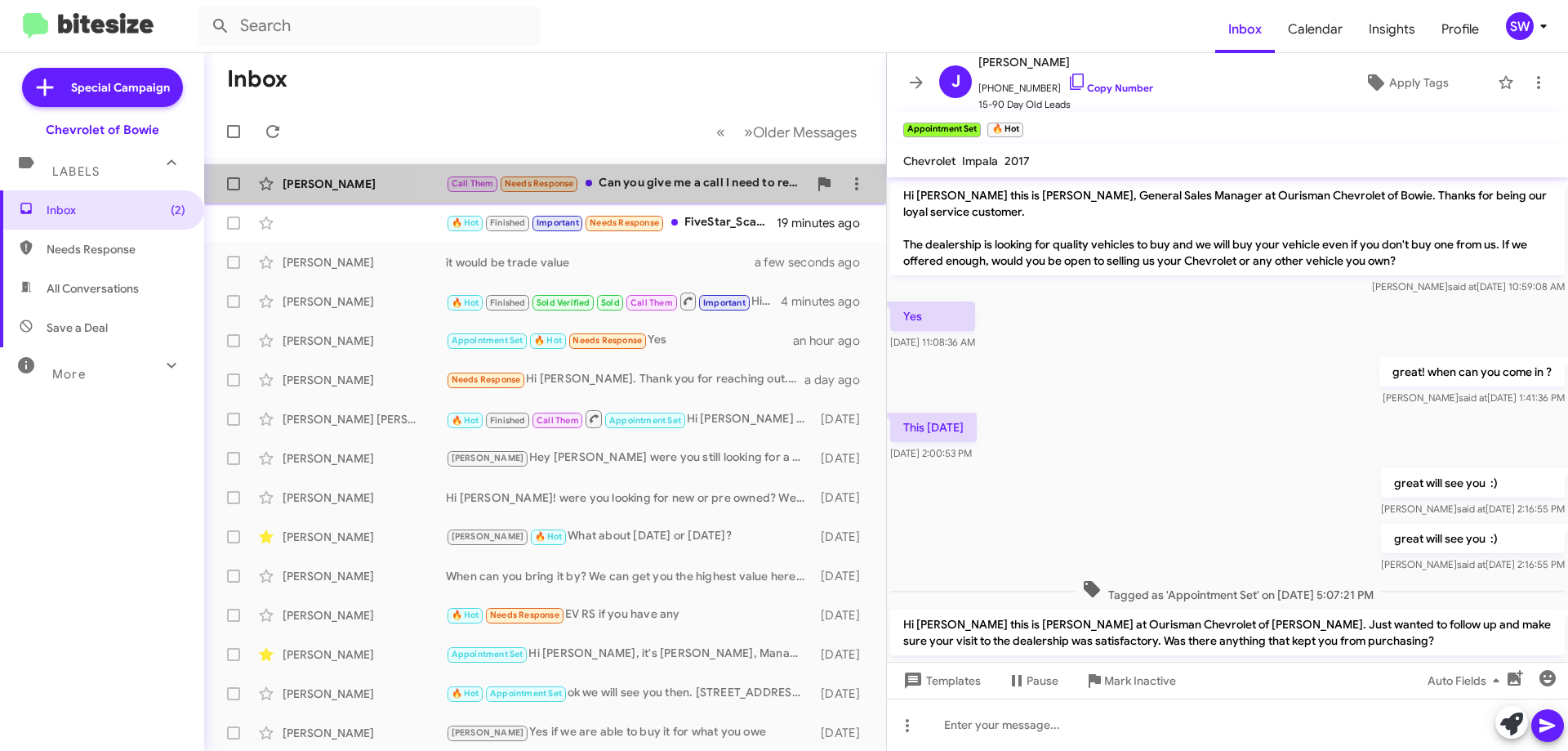
click at [658, 179] on div "Call Them Needs Response Can you give me a call I need to reschedule 😢" at bounding box center [627, 183] width 362 height 19
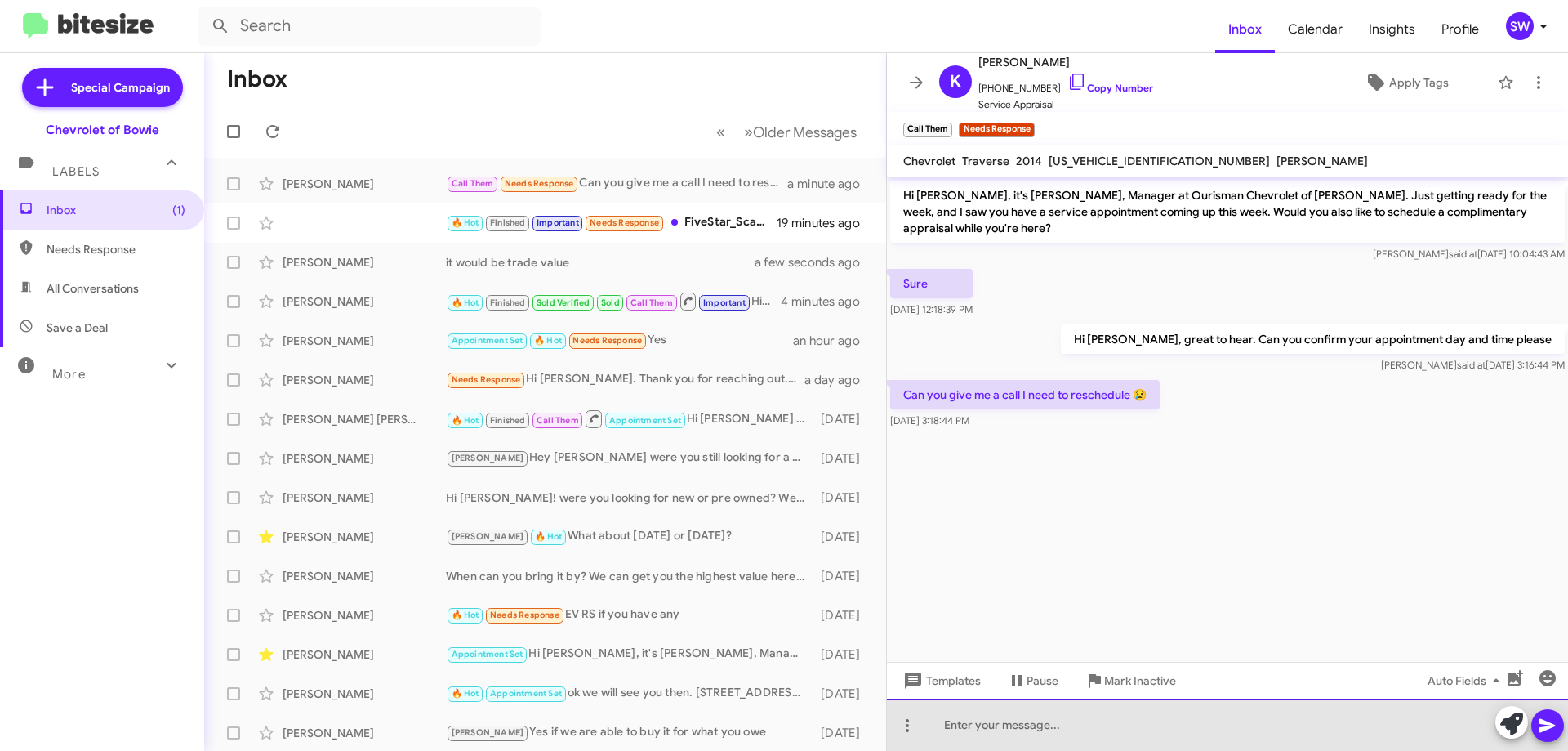
click at [1066, 725] on div at bounding box center [1227, 725] width 681 height 52
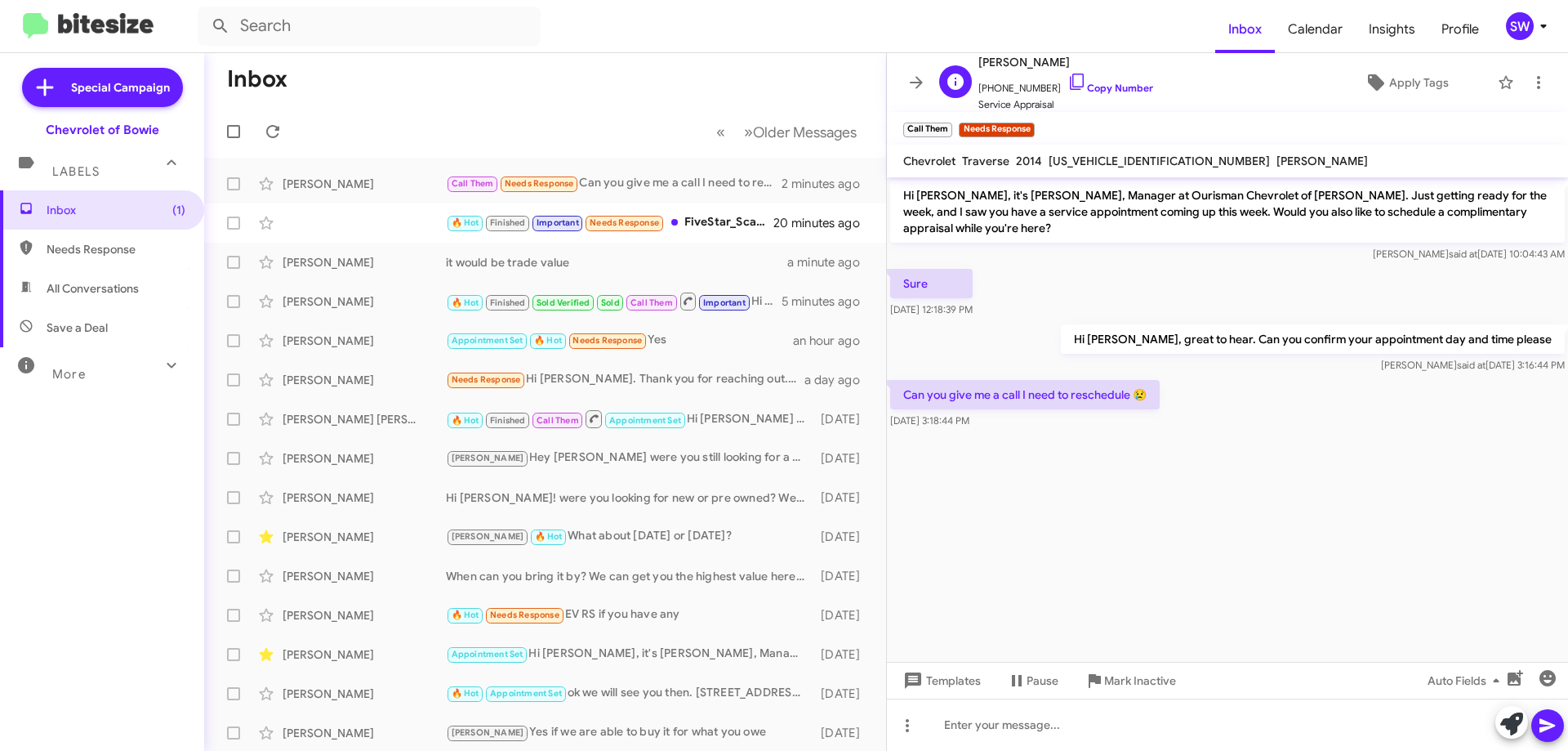
drag, startPoint x: 1064, startPoint y: 80, endPoint x: 1077, endPoint y: 77, distance: 13.3
click at [1068, 81] on icon at bounding box center [1078, 82] width 20 height 20
